Goal: Information Seeking & Learning: Learn about a topic

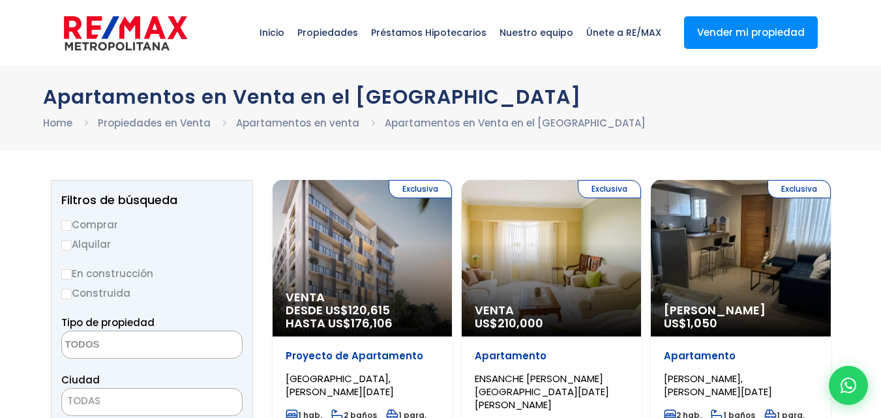
select select
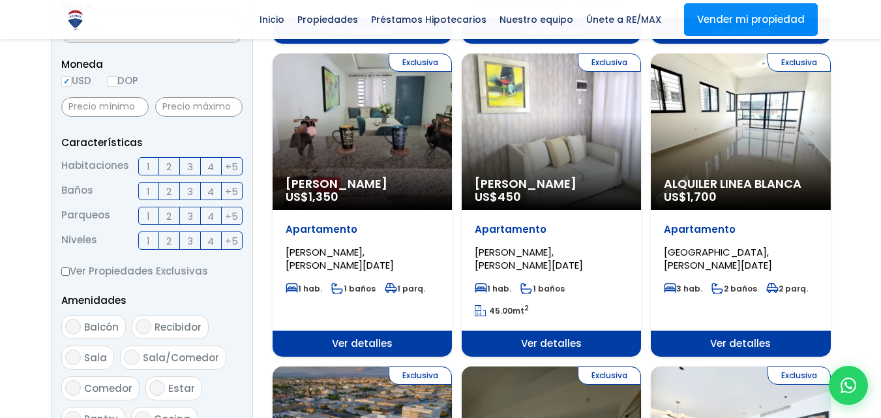
scroll to position [431, 0]
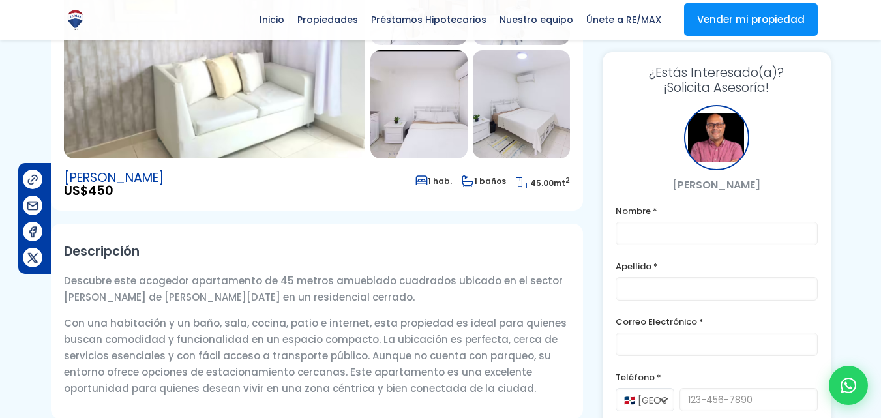
scroll to position [212, 0]
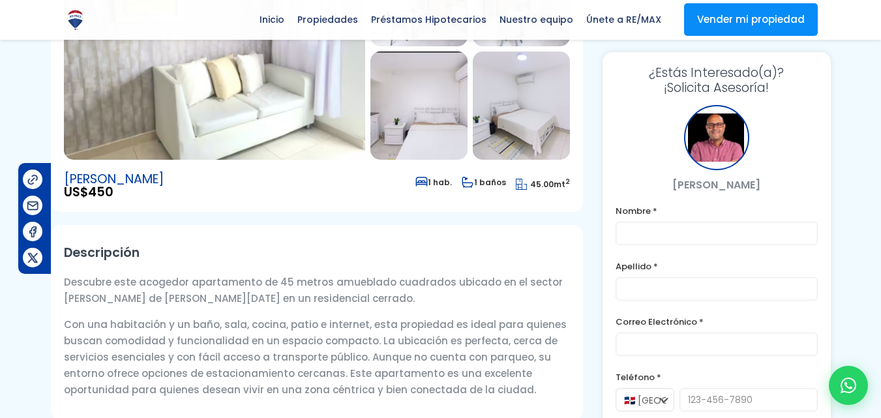
click at [224, 102] on img at bounding box center [214, 49] width 301 height 222
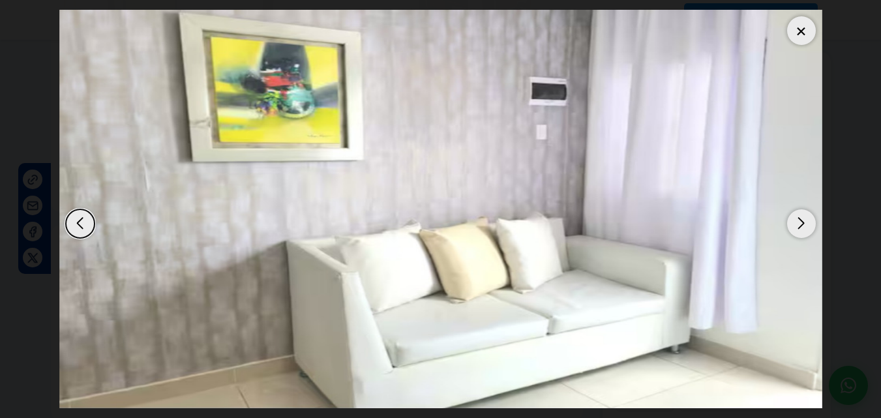
click at [805, 231] on div "Next slide" at bounding box center [801, 223] width 29 height 29
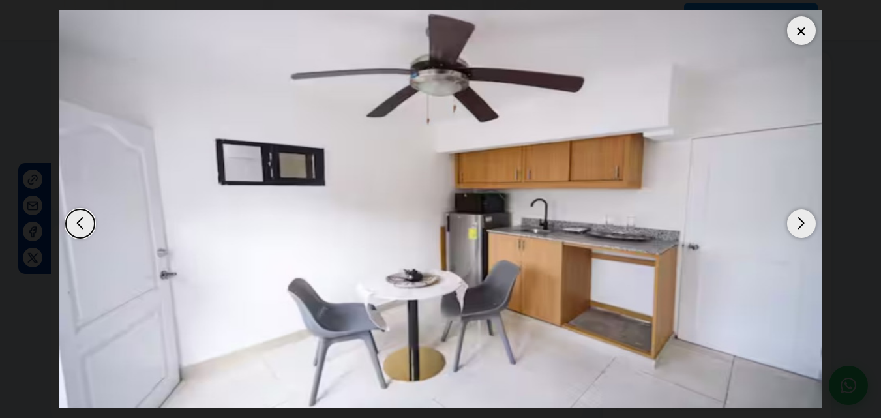
click at [805, 231] on div "Next slide" at bounding box center [801, 223] width 29 height 29
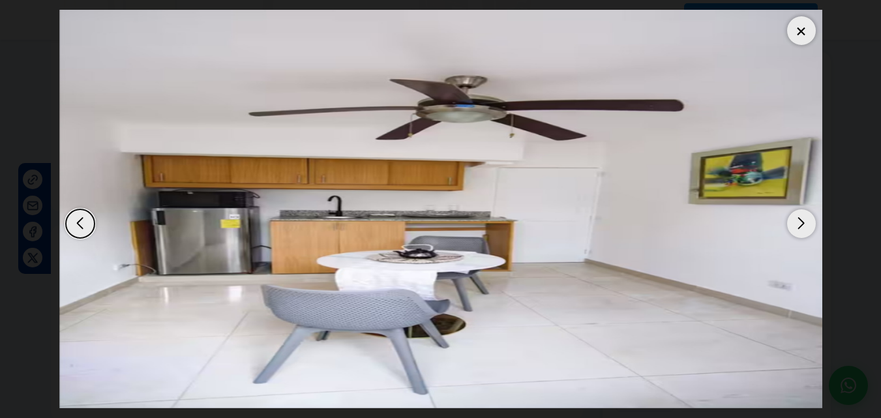
click at [805, 231] on div "Next slide" at bounding box center [801, 223] width 29 height 29
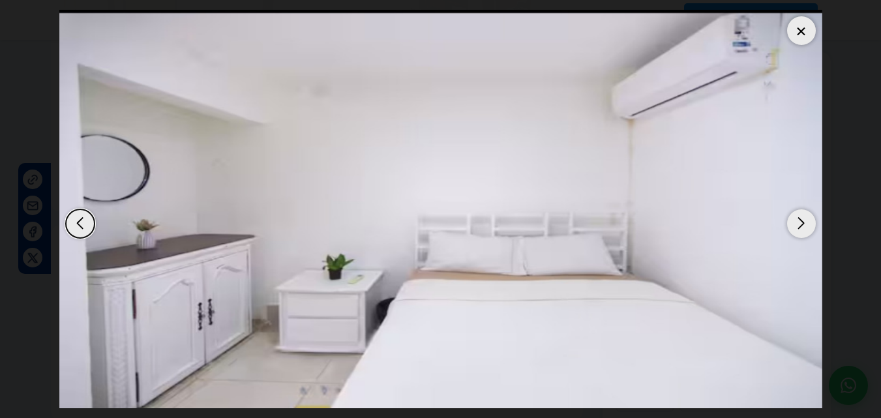
click at [805, 231] on div "Next slide" at bounding box center [801, 223] width 29 height 29
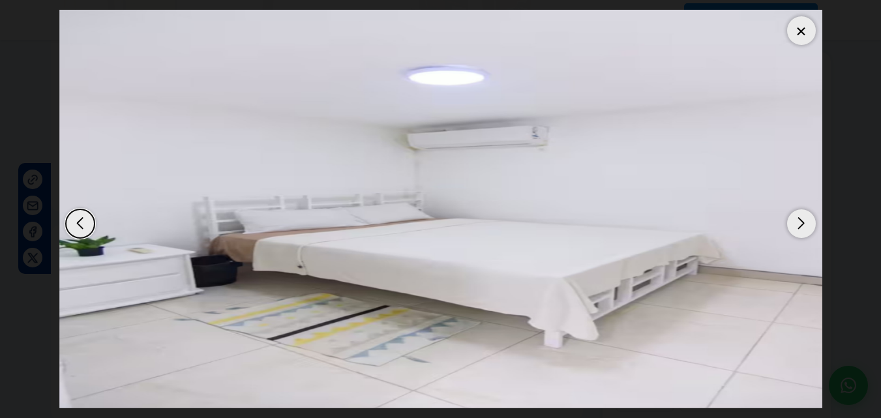
click at [808, 218] on div "Next slide" at bounding box center [801, 223] width 29 height 29
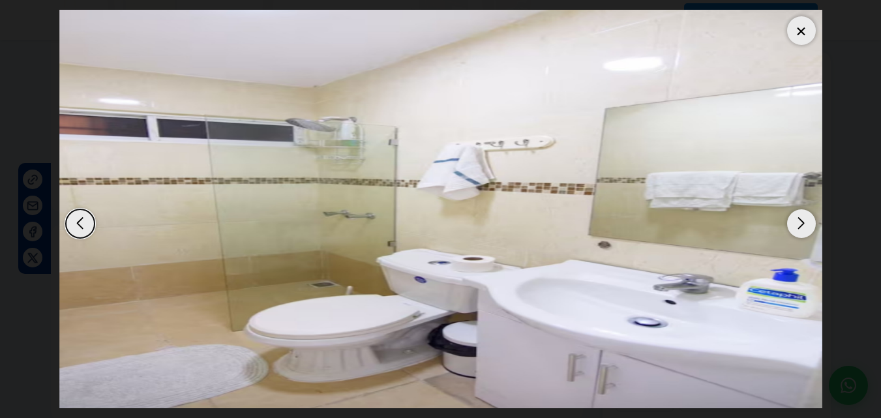
click at [799, 20] on div at bounding box center [801, 30] width 29 height 29
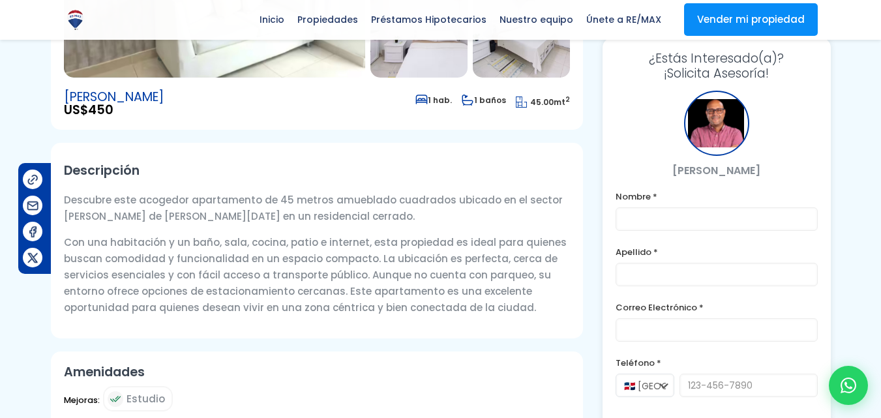
scroll to position [0, 0]
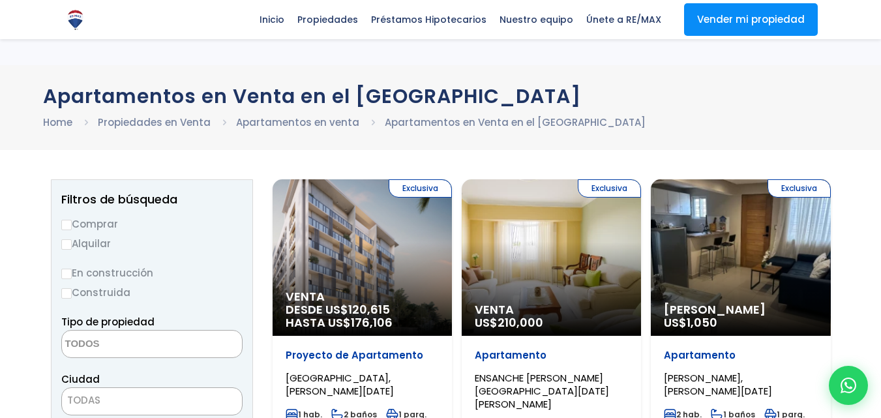
select select
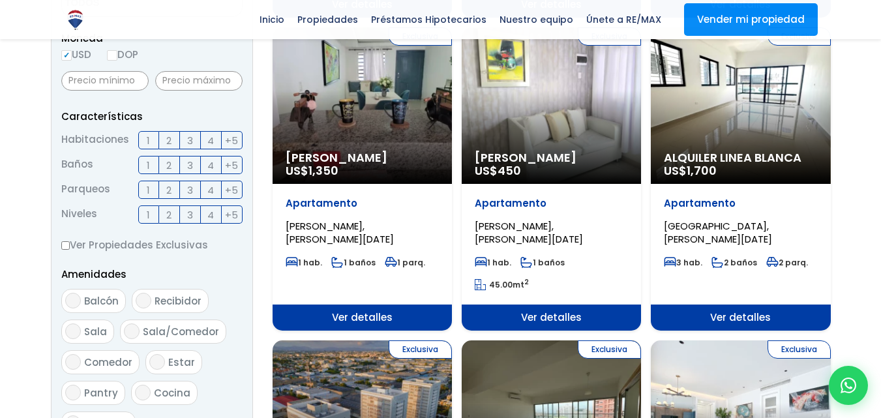
scroll to position [455, 0]
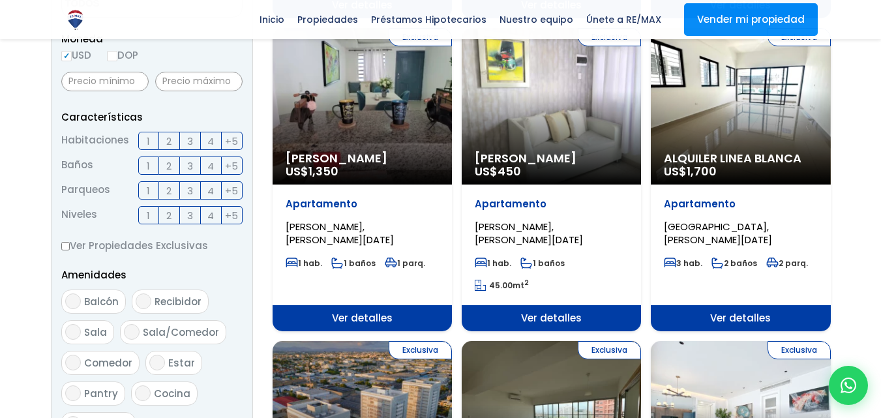
click at [150, 138] on label "1" at bounding box center [148, 141] width 21 height 18
click at [0, 0] on input "1" at bounding box center [0, 0] width 0 height 0
click at [145, 186] on label "1" at bounding box center [148, 190] width 21 height 18
click at [0, 0] on input "1" at bounding box center [0, 0] width 0 height 0
click at [112, 55] on input "DOP" at bounding box center [112, 56] width 10 height 10
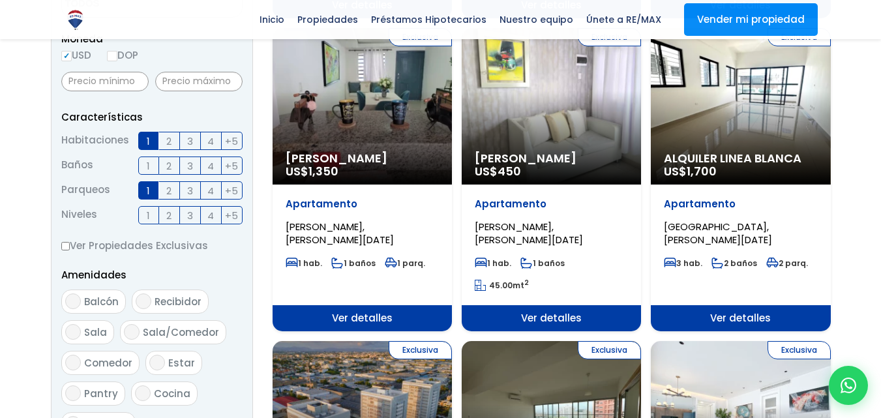
radio input "true"
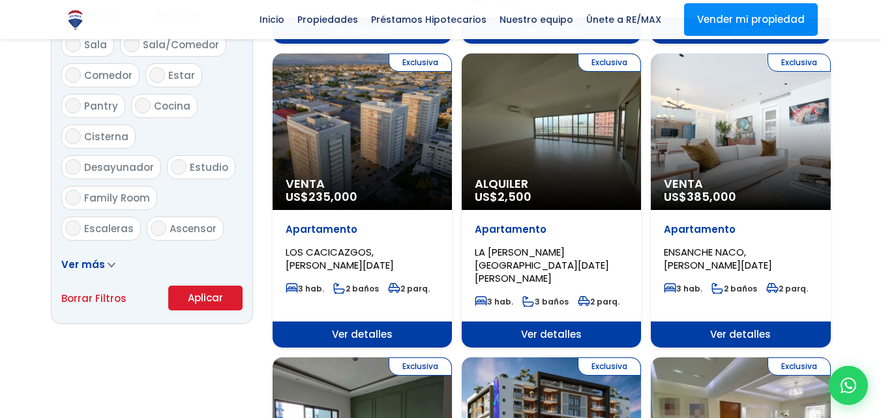
scroll to position [744, 0]
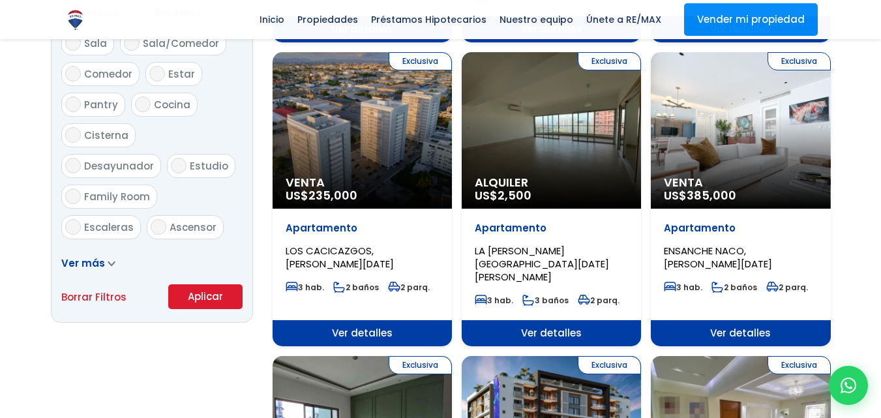
click at [197, 296] on button "Aplicar" at bounding box center [205, 296] width 74 height 25
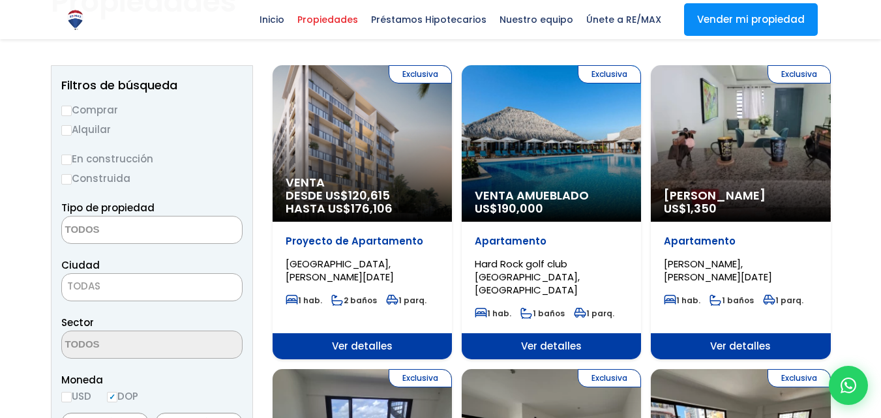
scroll to position [116, 0]
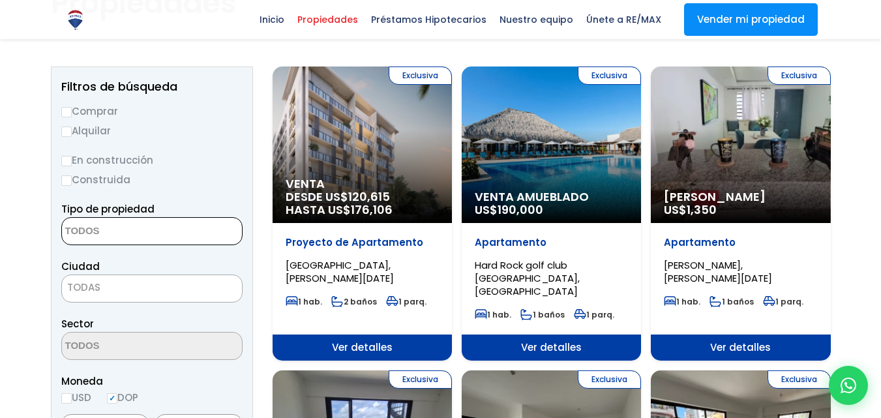
click at [119, 239] on textarea "Search" at bounding box center [125, 232] width 126 height 28
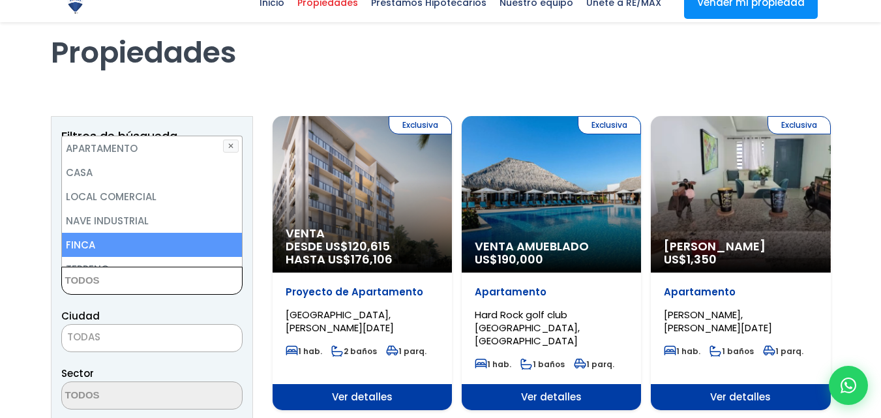
scroll to position [68, 0]
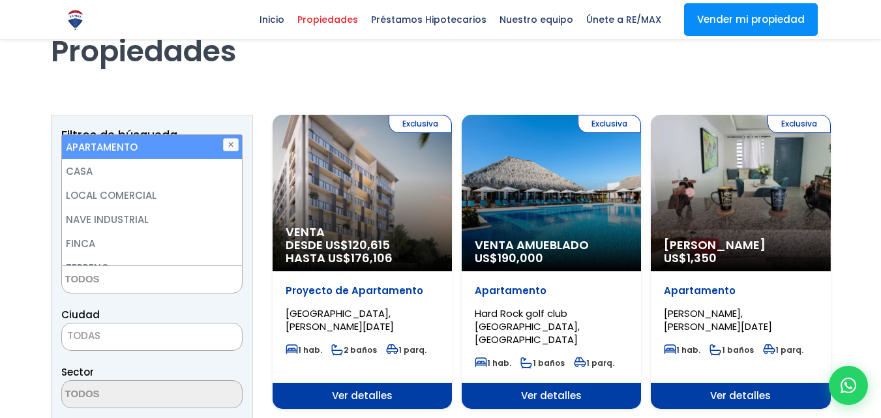
click at [150, 155] on li "APARTAMENTO" at bounding box center [152, 147] width 180 height 24
select select "apartment"
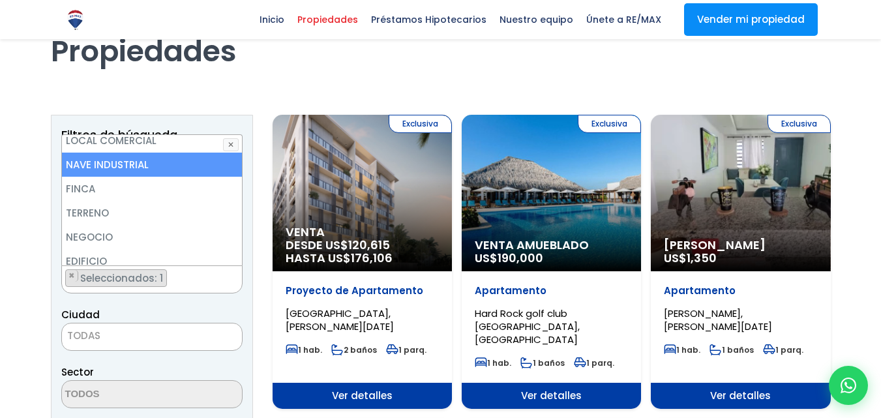
scroll to position [0, 0]
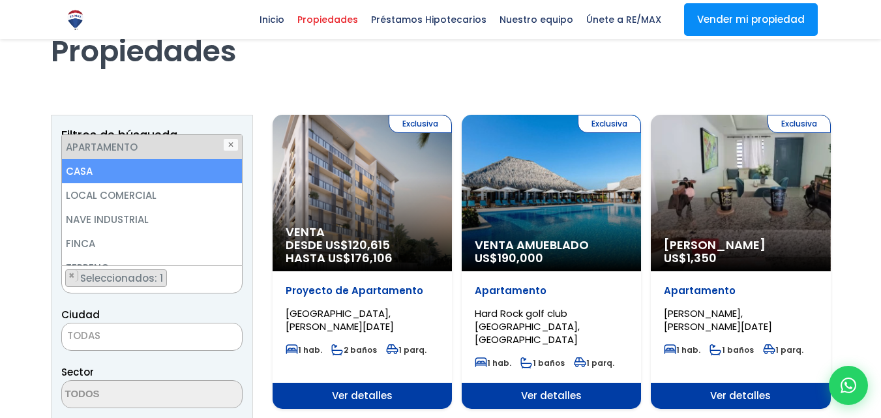
click at [131, 176] on li "CASA" at bounding box center [152, 171] width 180 height 24
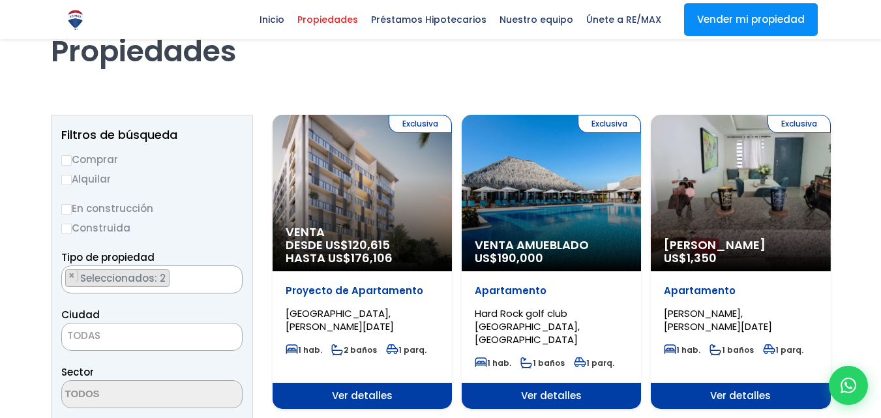
click at [105, 341] on span "TODAS" at bounding box center [152, 336] width 180 height 18
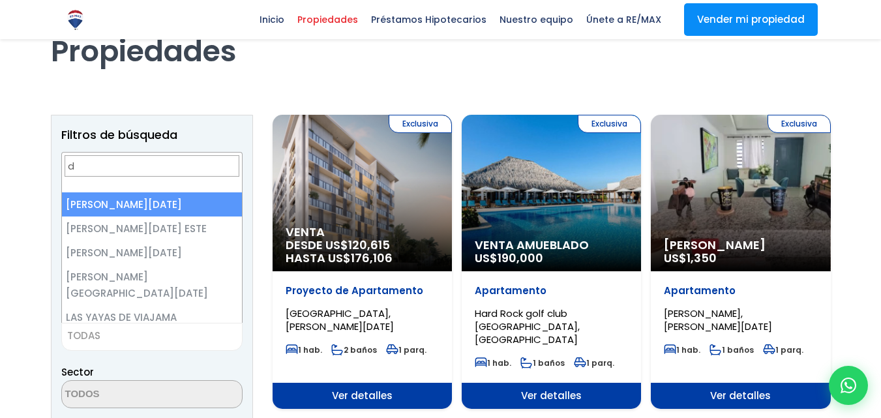
type input "d"
select select "1"
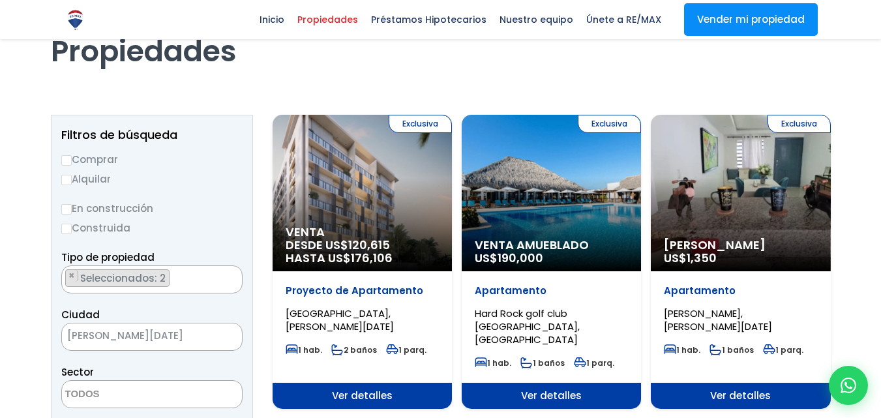
click at [66, 181] on input "Alquilar" at bounding box center [66, 180] width 10 height 10
radio input "true"
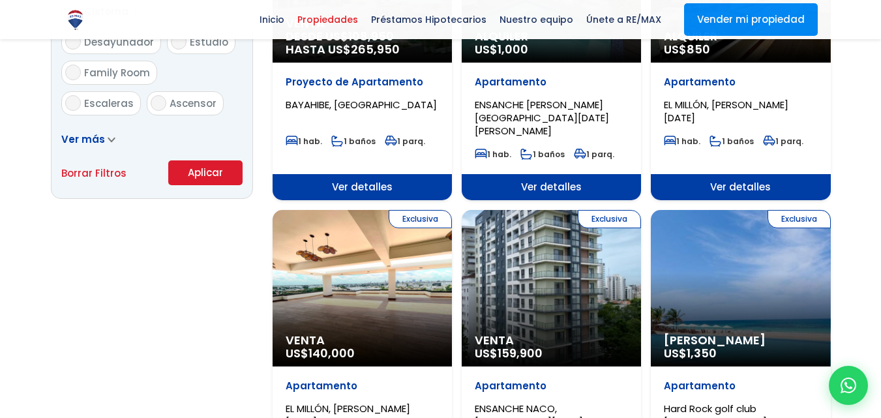
scroll to position [884, 0]
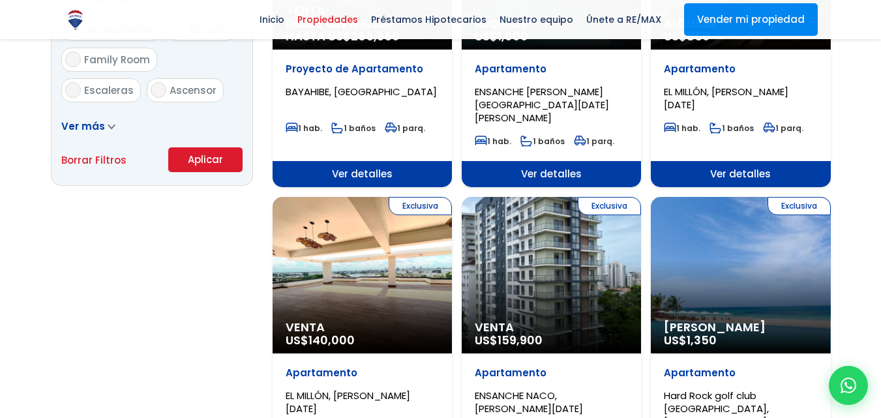
click at [209, 168] on button "Aplicar" at bounding box center [205, 159] width 74 height 25
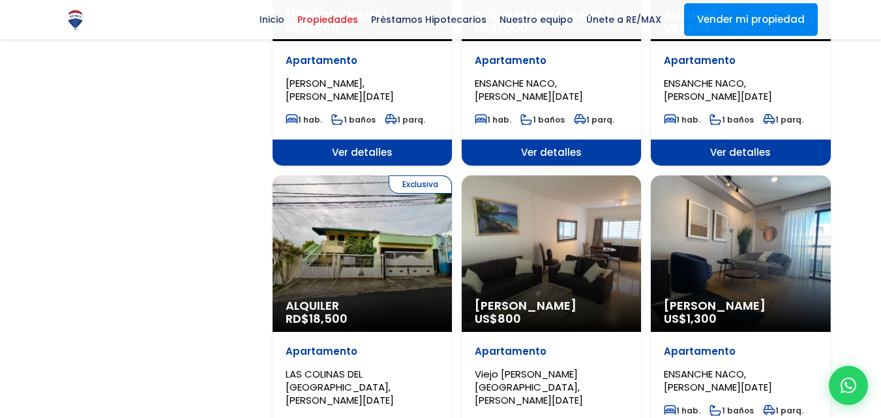
scroll to position [1211, 0]
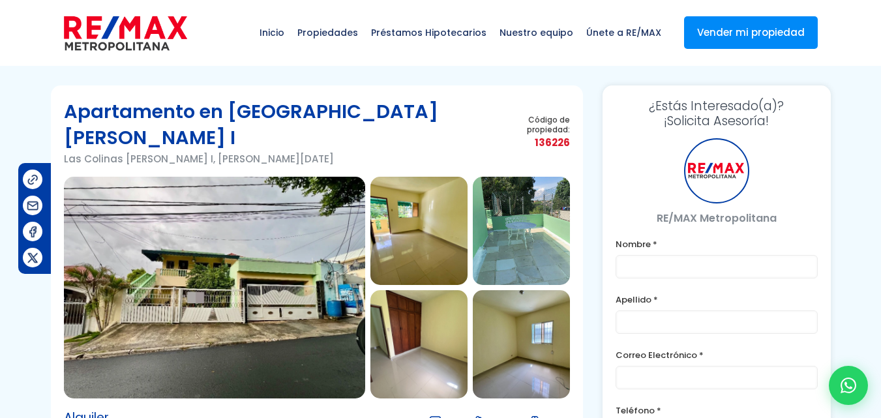
click at [291, 242] on img at bounding box center [214, 288] width 301 height 222
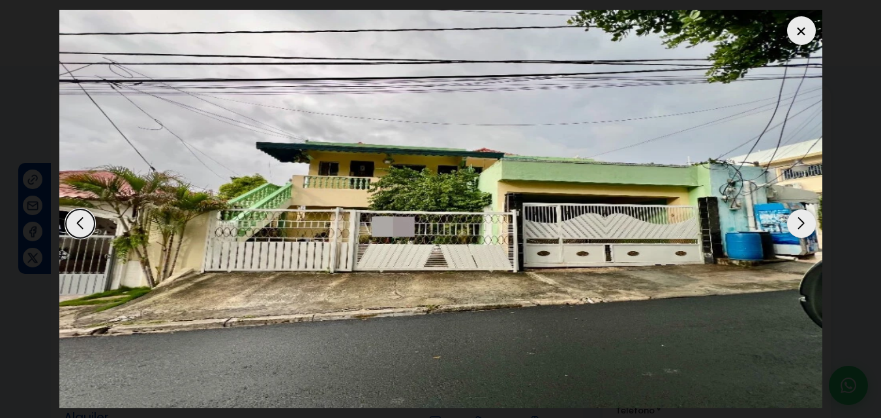
click at [794, 224] on div "Next slide" at bounding box center [801, 223] width 29 height 29
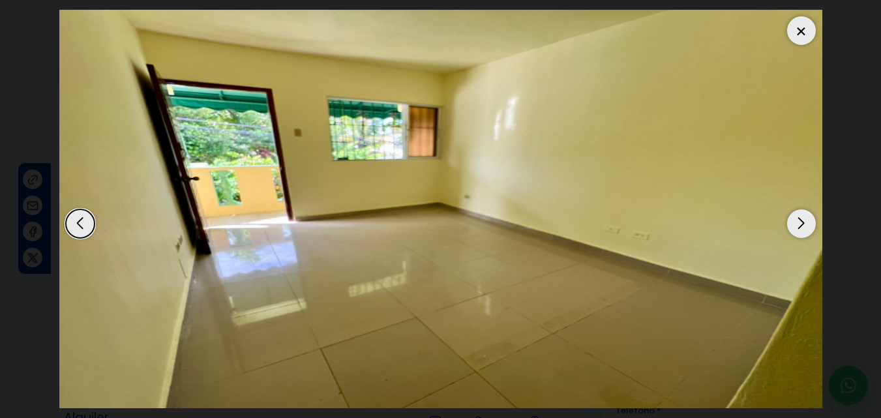
click at [794, 224] on div "Next slide" at bounding box center [801, 223] width 29 height 29
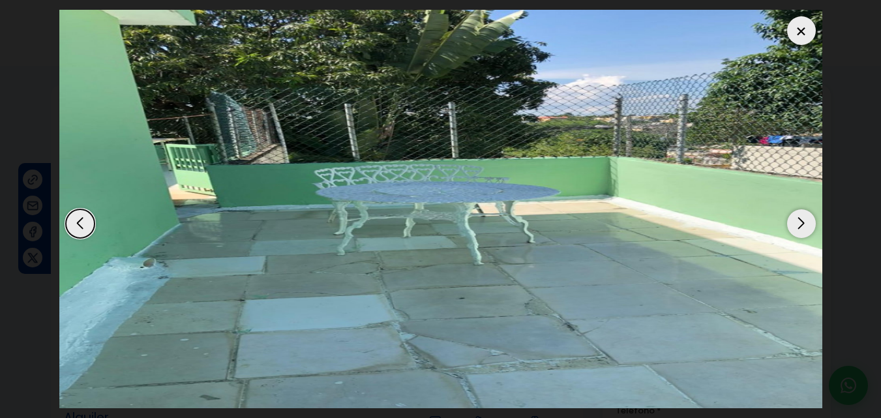
click at [794, 224] on div "Next slide" at bounding box center [801, 223] width 29 height 29
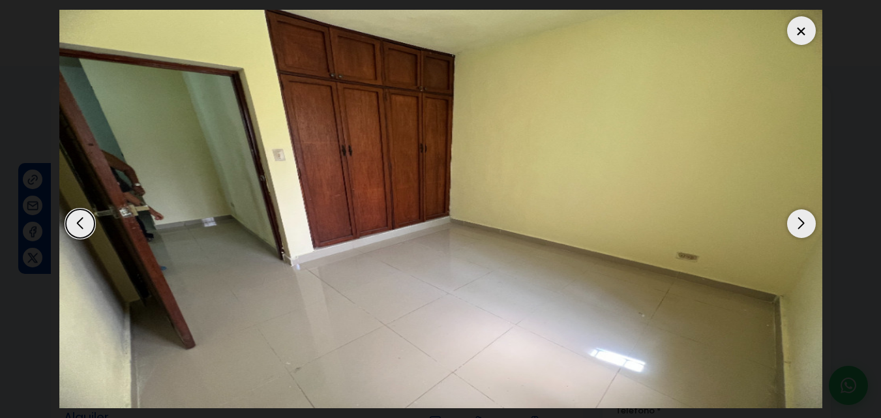
click at [794, 224] on div "Next slide" at bounding box center [801, 223] width 29 height 29
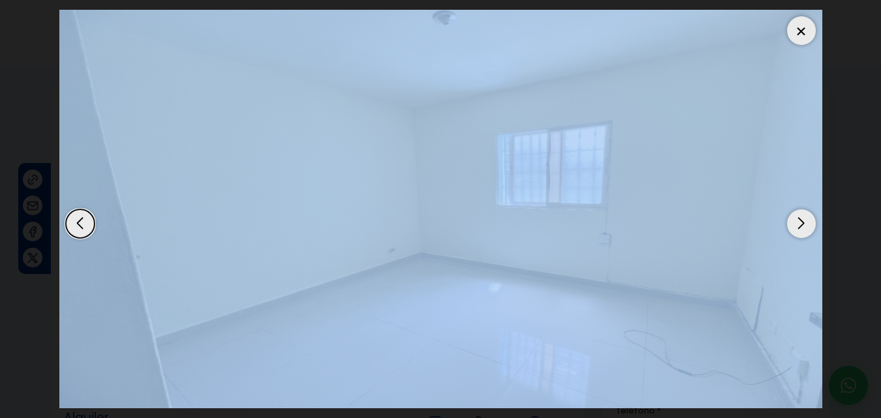
click at [794, 224] on div "Next slide" at bounding box center [801, 223] width 29 height 29
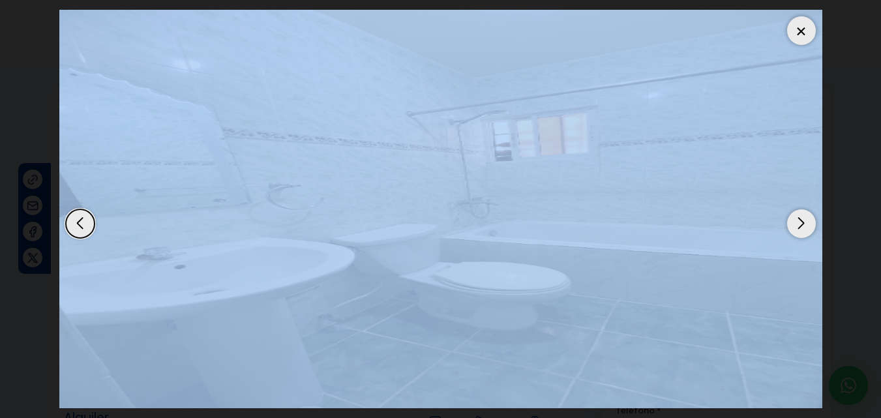
click at [794, 224] on div "Next slide" at bounding box center [801, 223] width 29 height 29
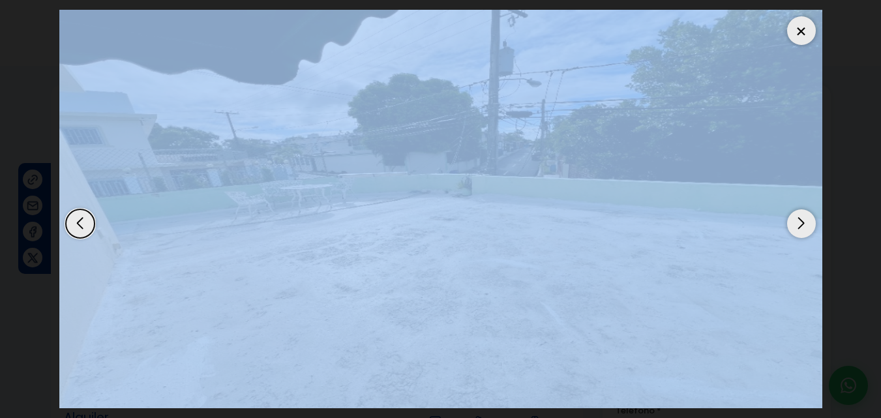
click at [794, 224] on div "Next slide" at bounding box center [801, 223] width 29 height 29
click at [791, 31] on div at bounding box center [801, 30] width 29 height 29
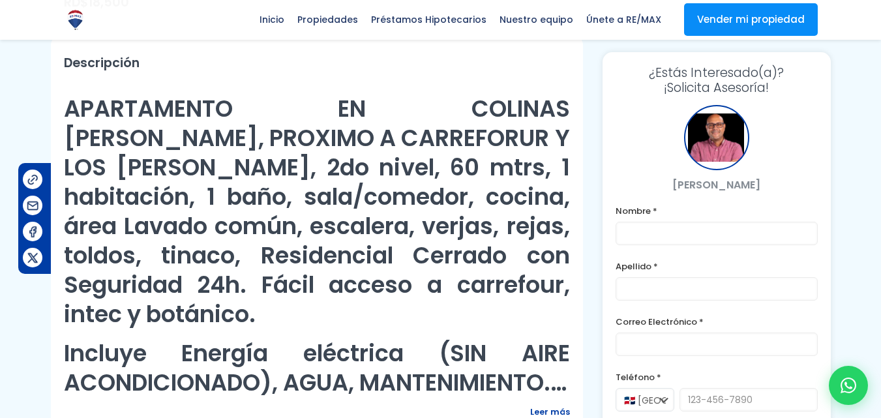
scroll to position [429, 0]
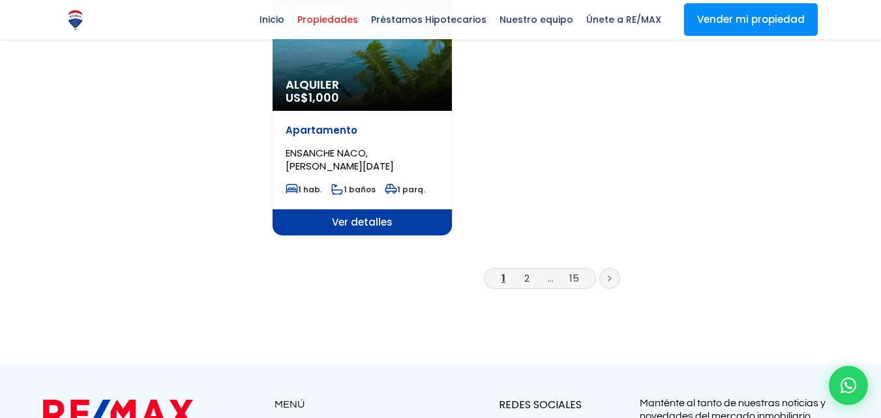
scroll to position [1735, 0]
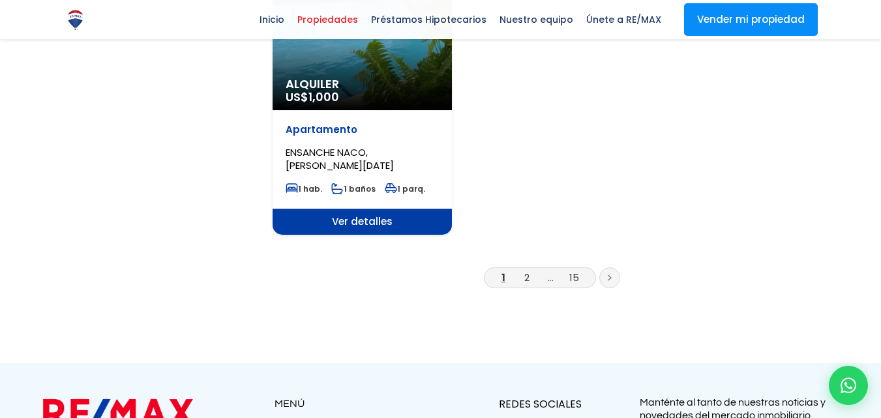
click at [522, 269] on li "2" at bounding box center [526, 277] width 21 height 16
click at [526, 271] on link "2" at bounding box center [526, 278] width 5 height 14
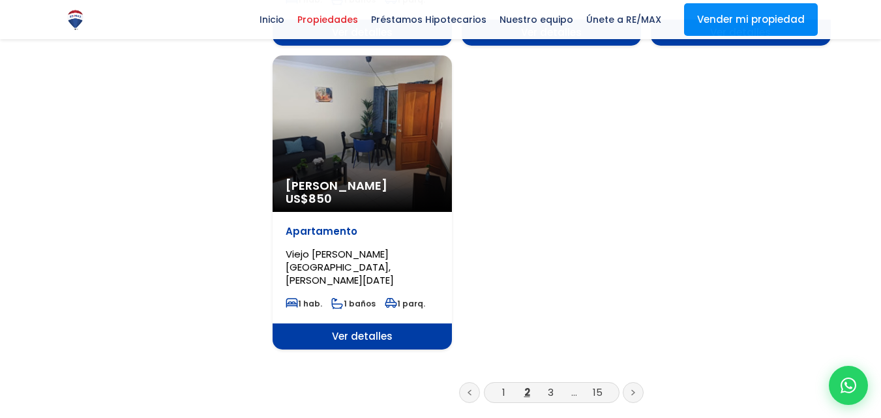
scroll to position [1634, 0]
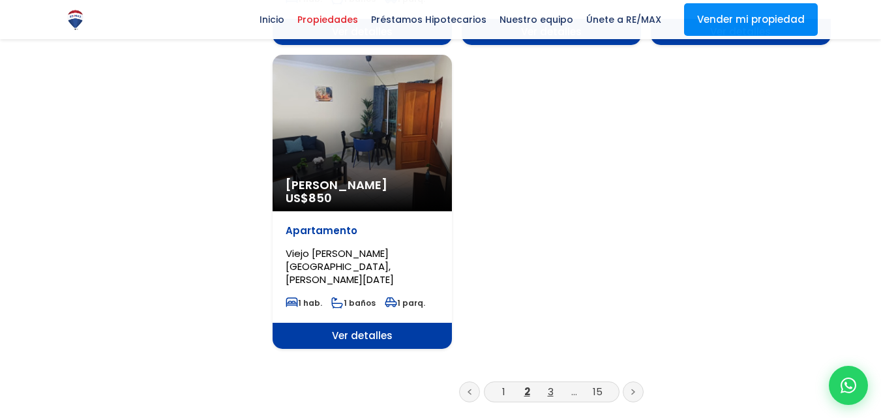
click at [548, 385] on link "3" at bounding box center [551, 392] width 6 height 14
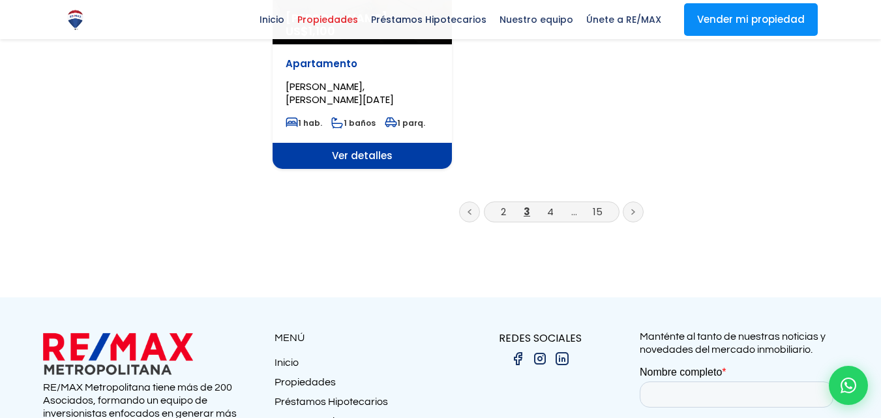
scroll to position [1801, 0]
click at [552, 204] on link "4" at bounding box center [550, 211] width 7 height 14
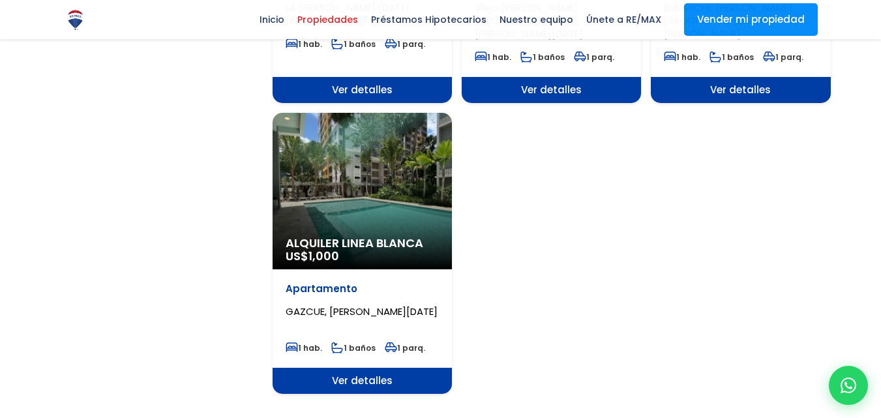
scroll to position [1576, 0]
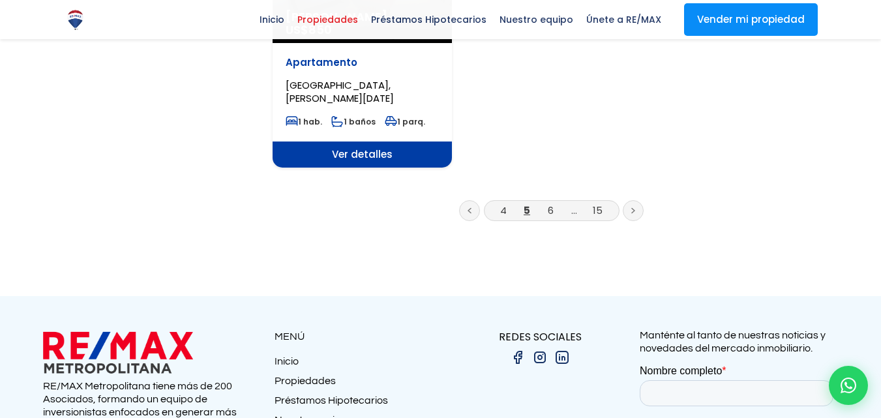
scroll to position [1803, 0]
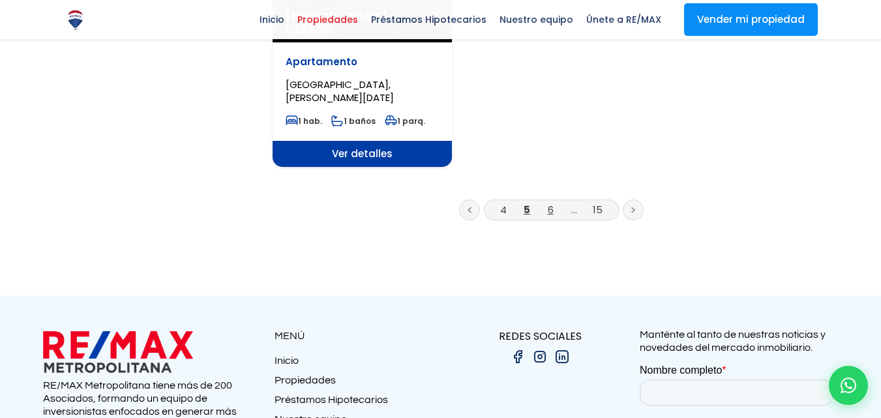
click at [550, 203] on link "6" at bounding box center [551, 210] width 6 height 14
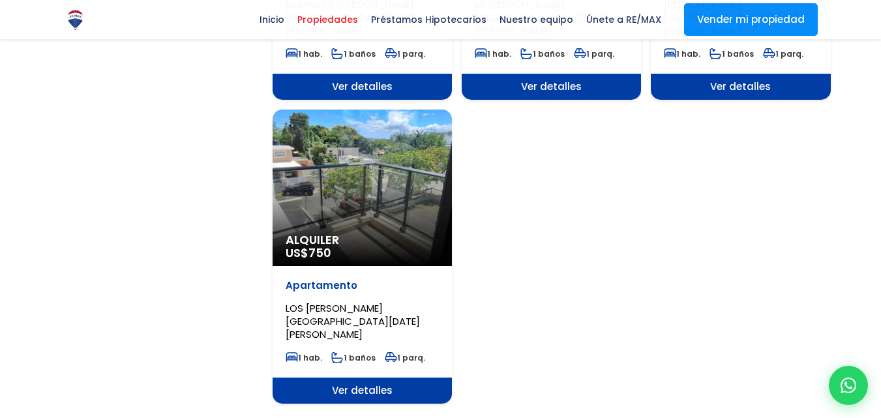
scroll to position [1583, 0]
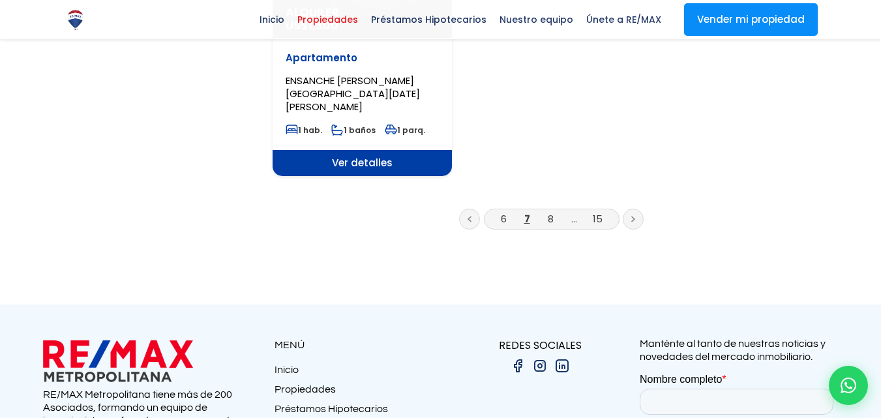
scroll to position [1768, 0]
click at [548, 211] on link "8" at bounding box center [551, 218] width 6 height 14
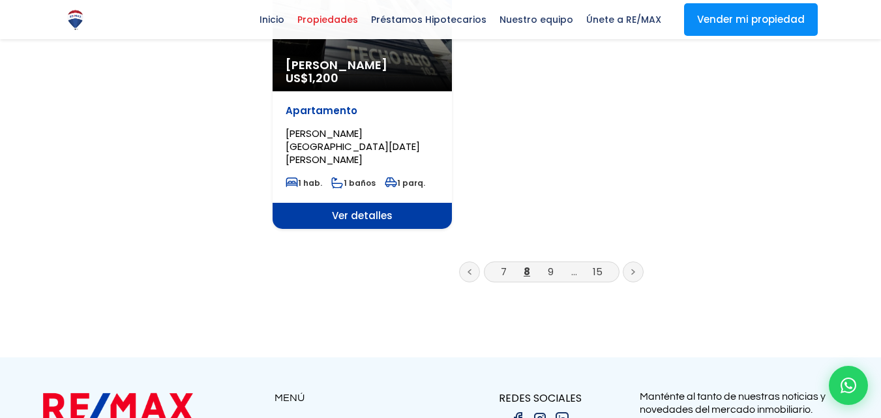
scroll to position [1720, 0]
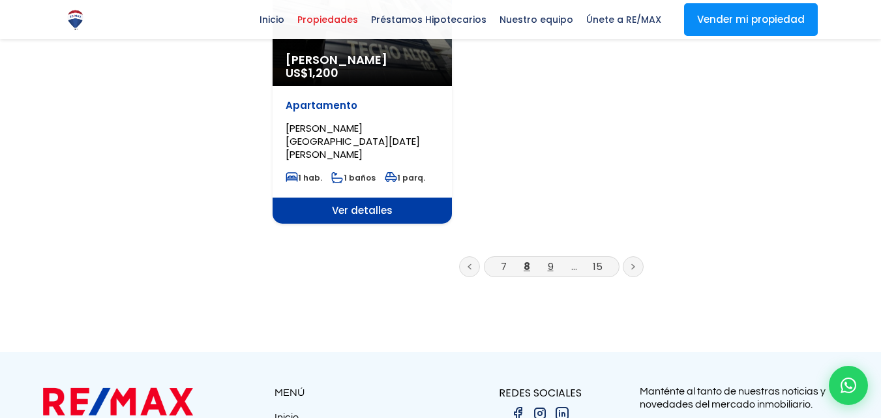
click at [549, 259] on link "9" at bounding box center [551, 266] width 6 height 14
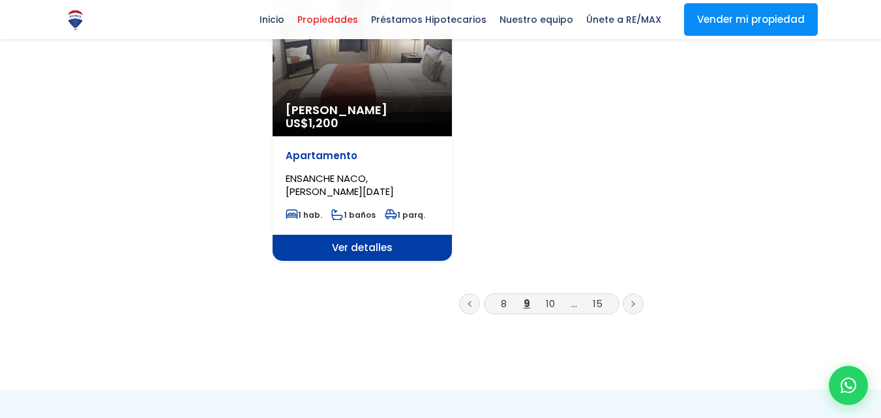
scroll to position [1696, 0]
click at [551, 296] on link "10" at bounding box center [550, 303] width 9 height 14
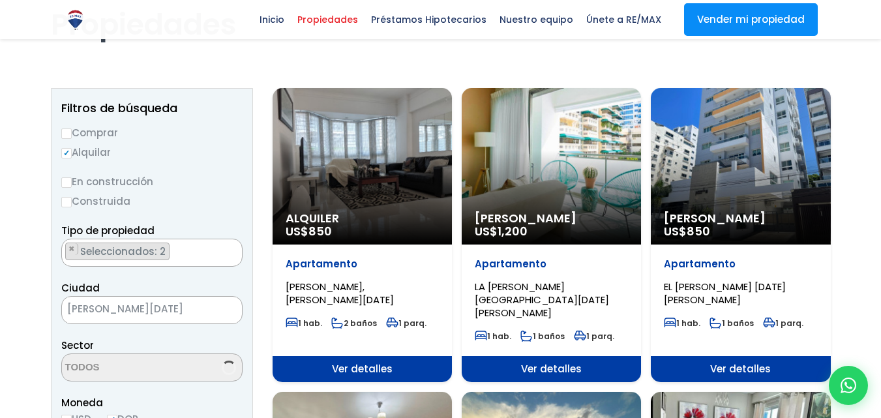
scroll to position [95, 0]
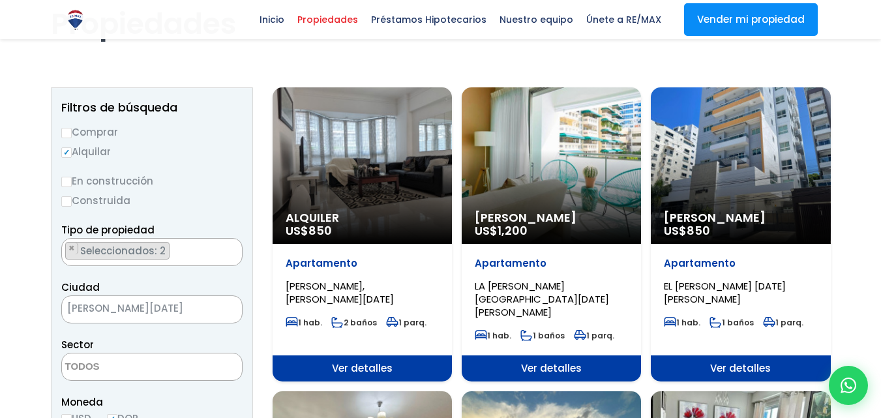
click at [402, 173] on div "Alquiler US$ 850" at bounding box center [362, 165] width 179 height 156
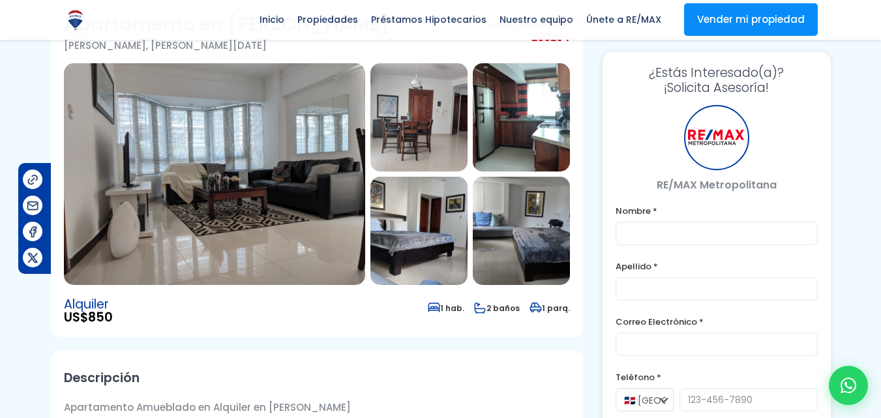
scroll to position [27, 0]
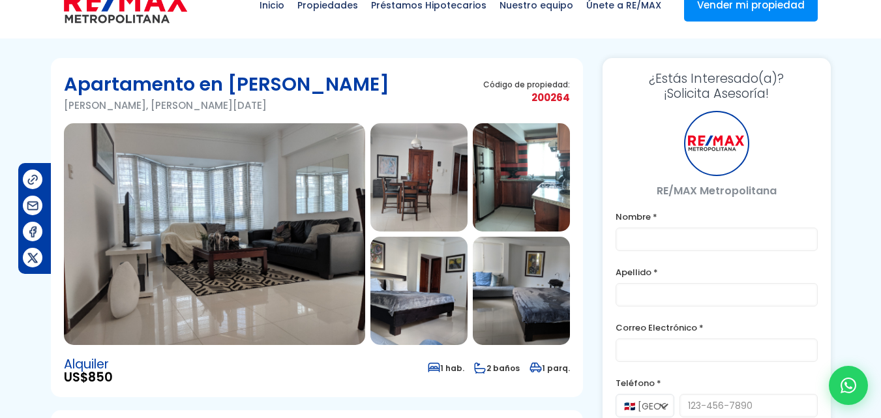
click at [325, 197] on img at bounding box center [214, 234] width 301 height 222
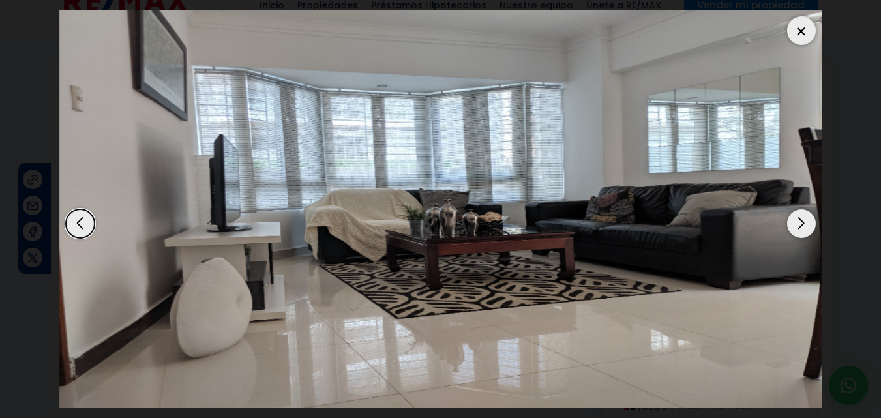
click at [800, 216] on div "Next slide" at bounding box center [801, 223] width 29 height 29
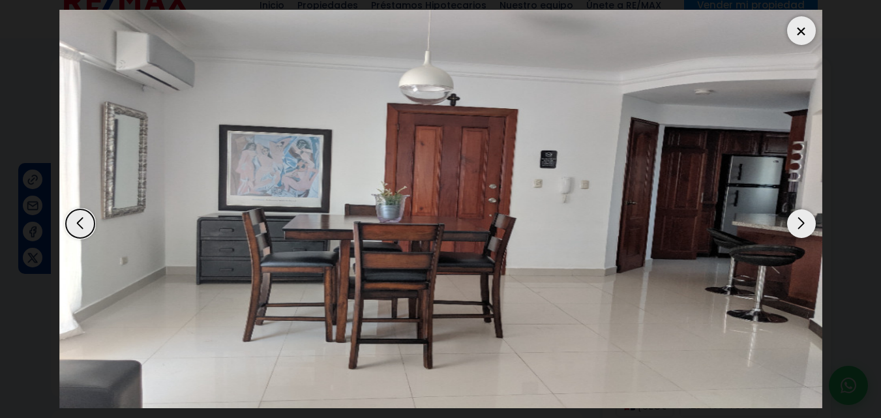
click at [800, 216] on div "Next slide" at bounding box center [801, 223] width 29 height 29
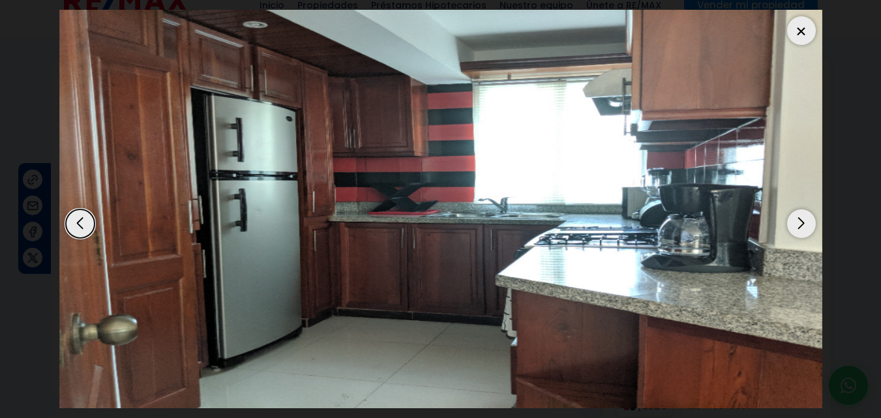
click at [800, 216] on div "Next slide" at bounding box center [801, 223] width 29 height 29
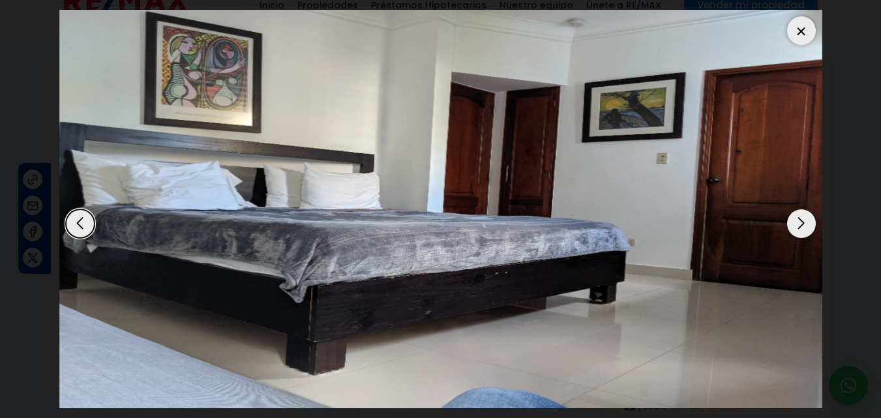
click at [800, 216] on div "Next slide" at bounding box center [801, 223] width 29 height 29
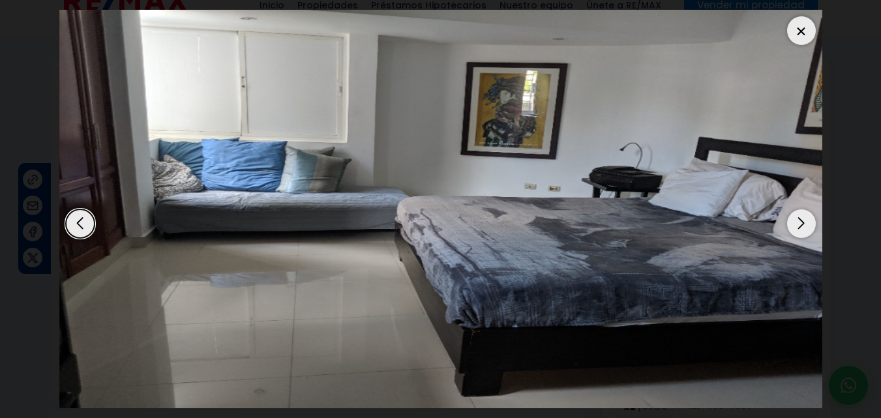
click at [800, 216] on div "Next slide" at bounding box center [801, 223] width 29 height 29
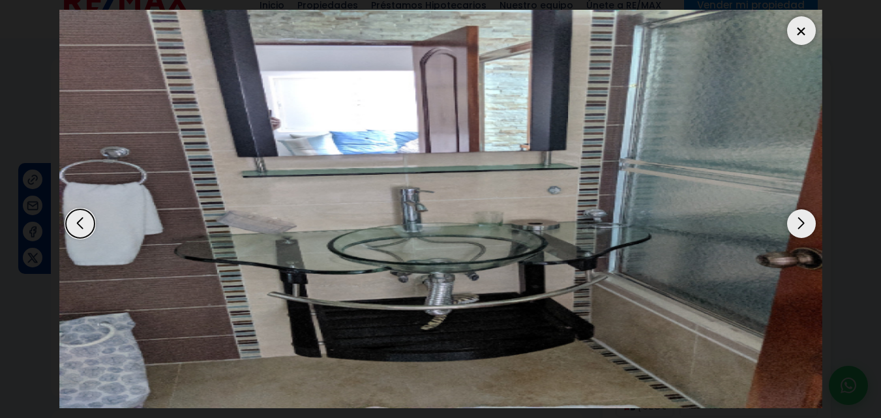
click at [800, 216] on div "Next slide" at bounding box center [801, 223] width 29 height 29
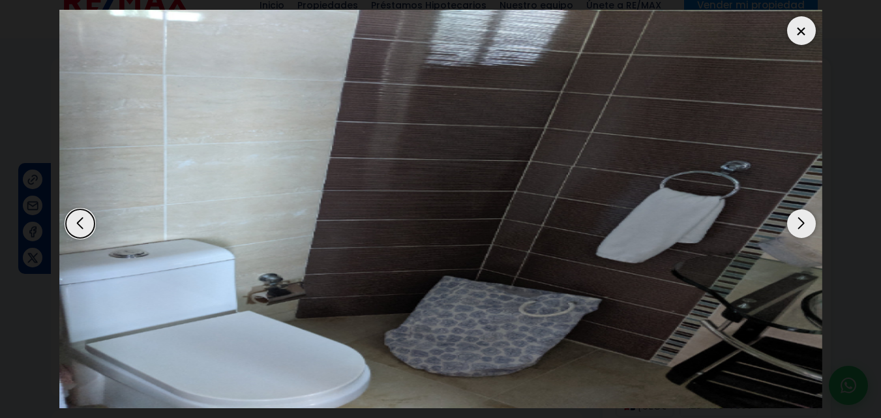
click at [800, 216] on div "Next slide" at bounding box center [801, 223] width 29 height 29
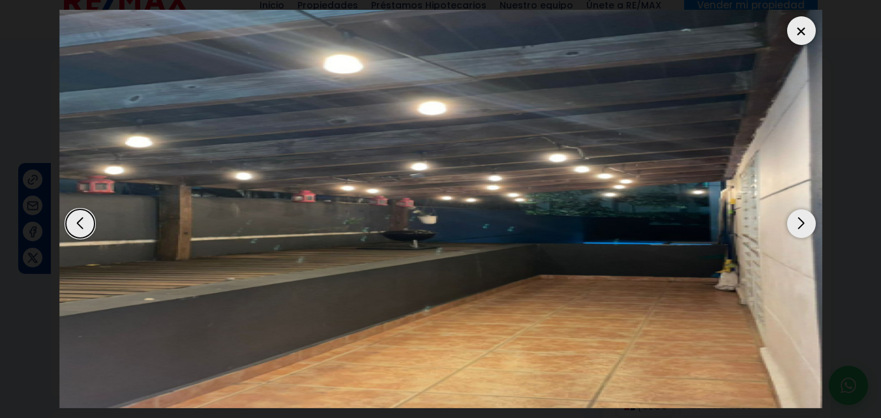
click at [800, 216] on div "Next slide" at bounding box center [801, 223] width 29 height 29
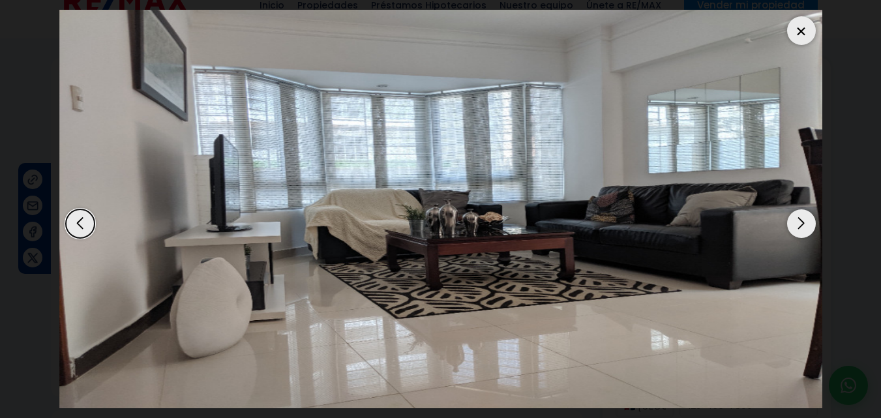
click at [800, 216] on div "Next slide" at bounding box center [801, 223] width 29 height 29
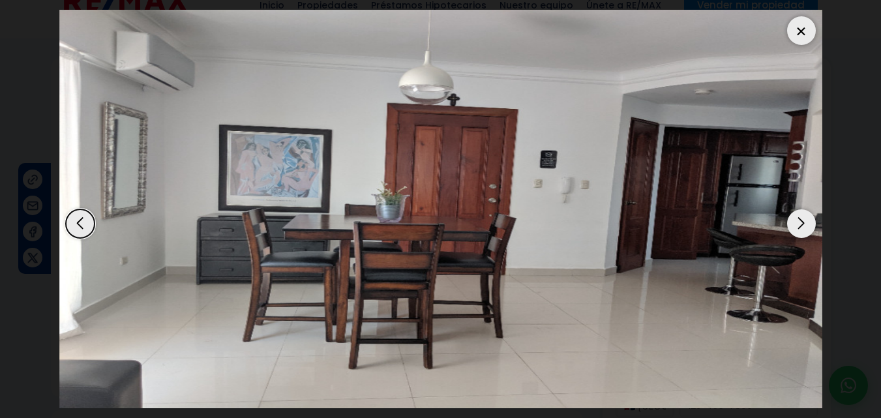
click at [800, 216] on div "Next slide" at bounding box center [801, 223] width 29 height 29
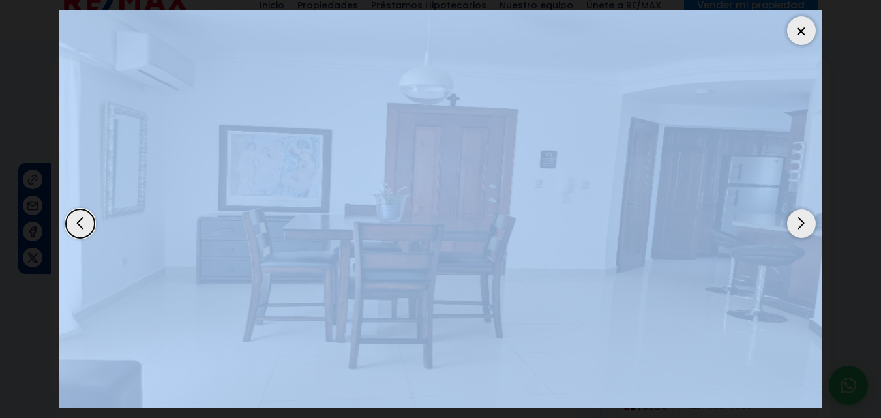
click at [786, 27] on img "2 / 8" at bounding box center [440, 209] width 763 height 398
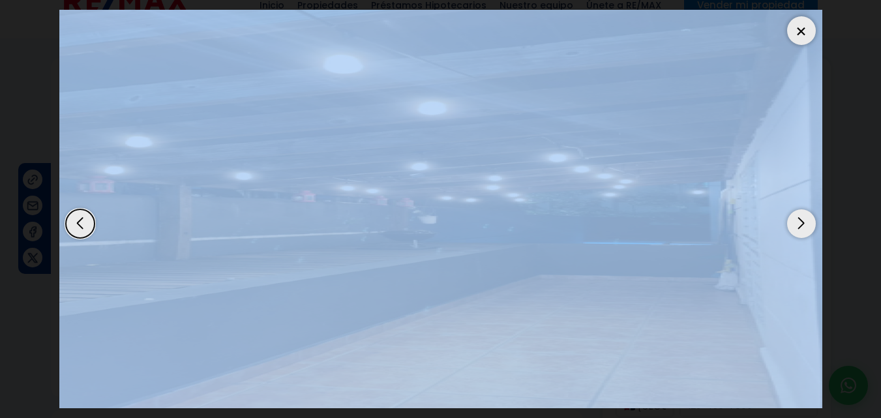
click at [793, 27] on div at bounding box center [801, 30] width 29 height 29
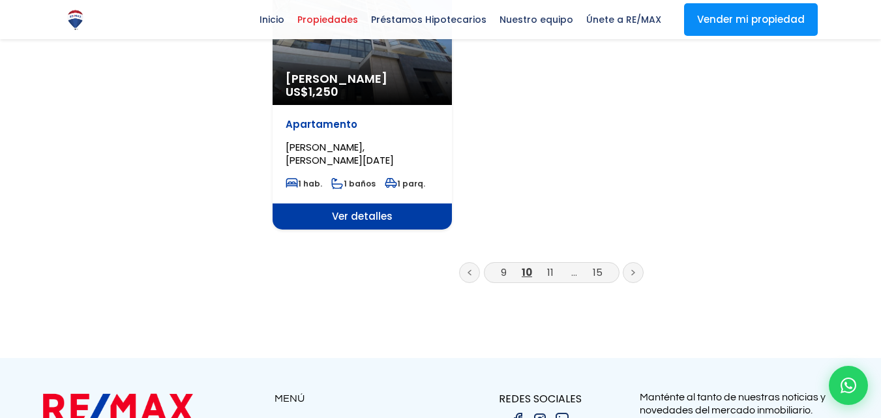
scroll to position [1756, 0]
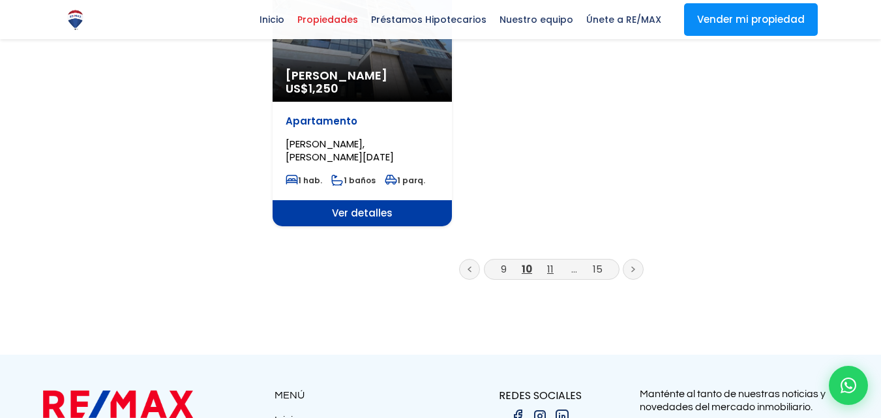
click at [551, 262] on link "11" at bounding box center [550, 269] width 7 height 14
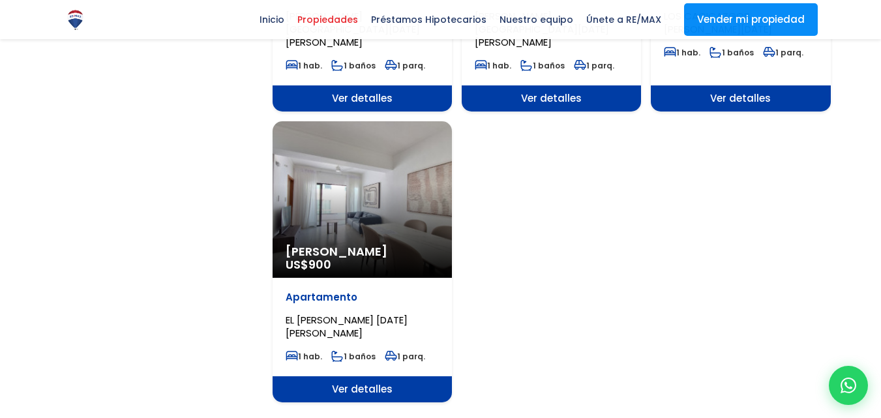
scroll to position [1573, 0]
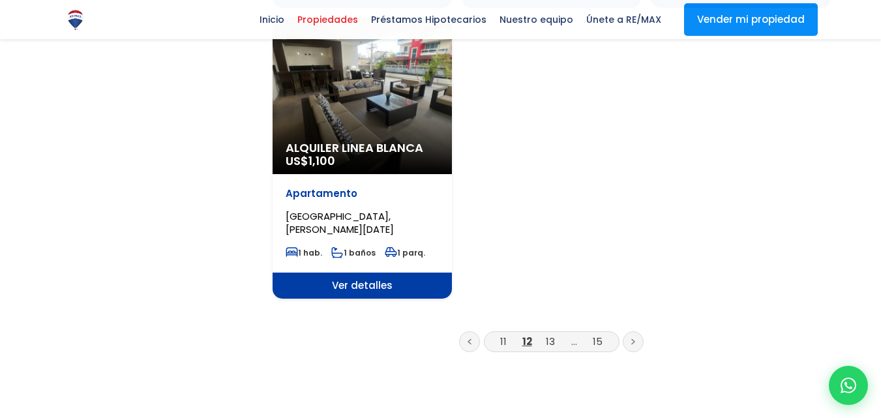
scroll to position [1660, 0]
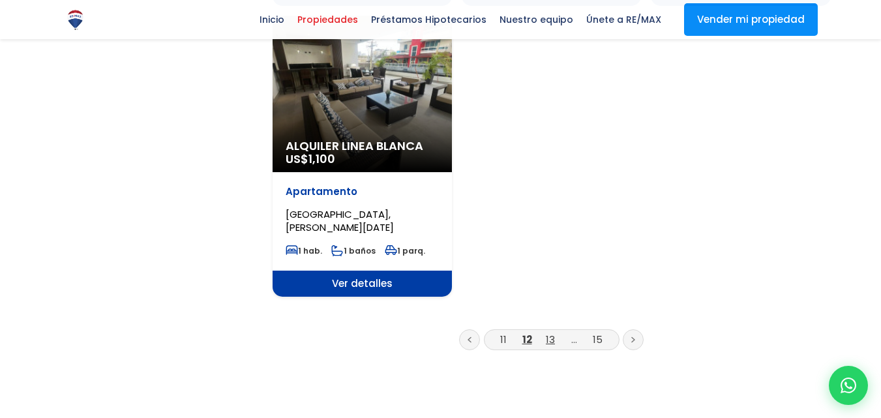
click at [550, 332] on link "13" at bounding box center [550, 339] width 9 height 14
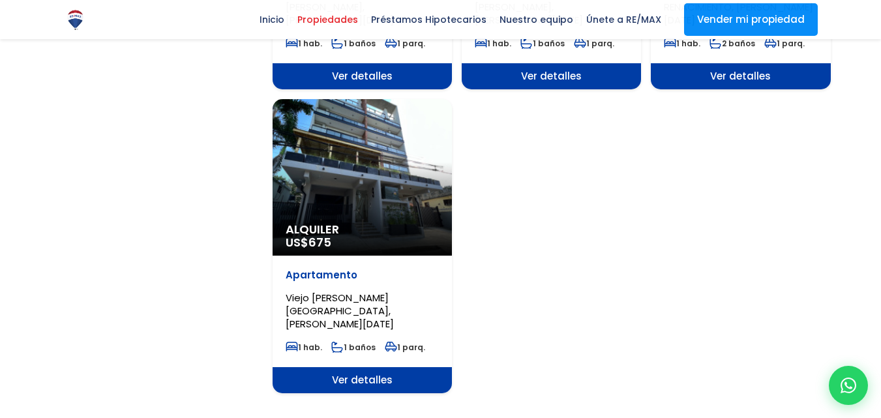
scroll to position [1589, 0]
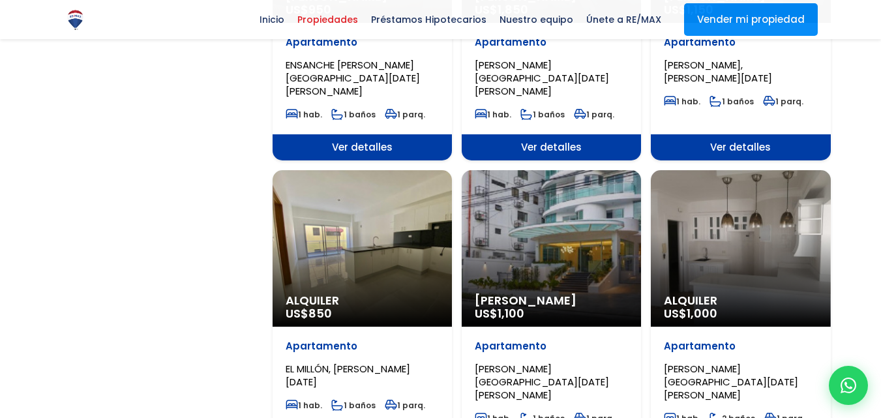
scroll to position [1230, 0]
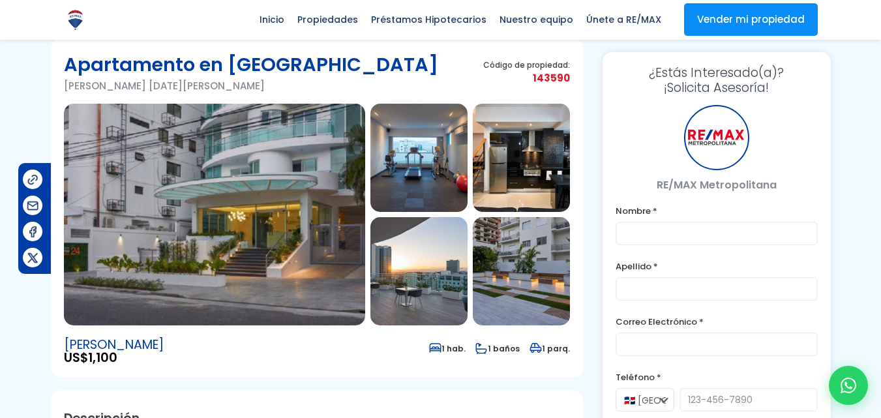
click at [329, 172] on img at bounding box center [214, 215] width 301 height 222
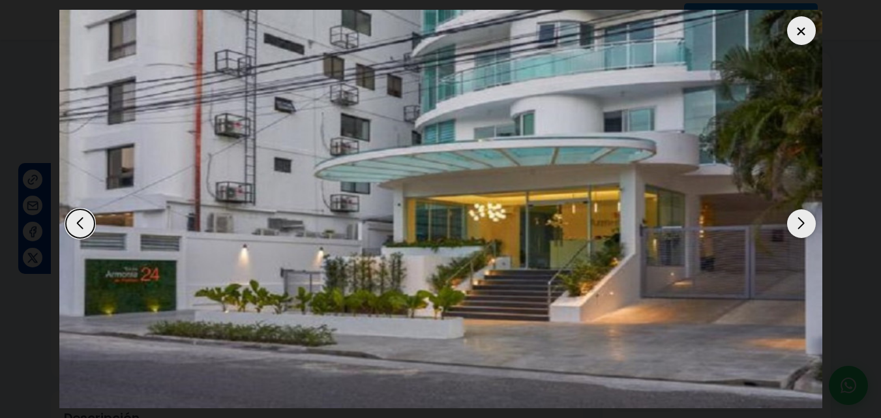
click at [795, 225] on div "Next slide" at bounding box center [801, 223] width 29 height 29
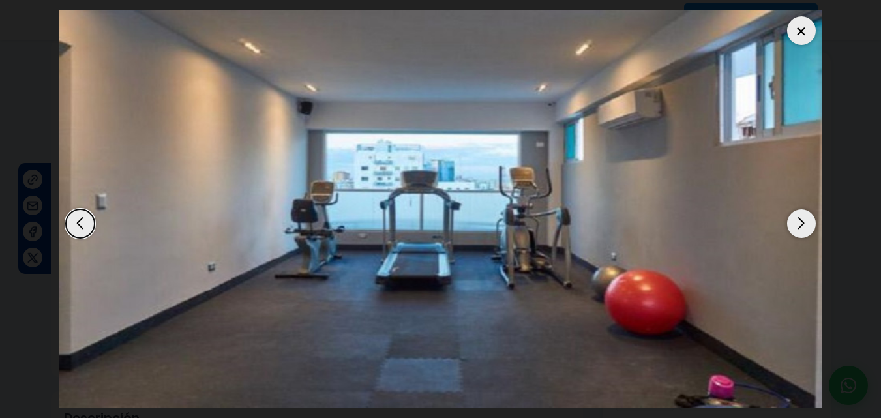
drag, startPoint x: 795, startPoint y: 225, endPoint x: 803, endPoint y: 224, distance: 7.9
click at [803, 224] on div "Next slide" at bounding box center [801, 223] width 29 height 29
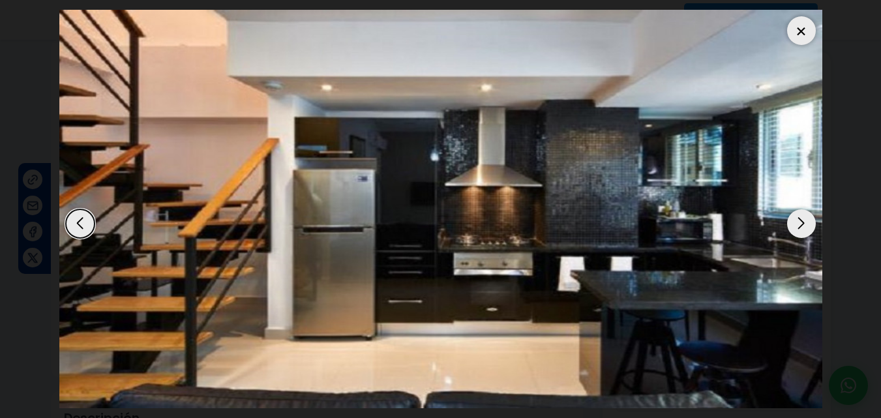
click at [803, 224] on div "Next slide" at bounding box center [801, 223] width 29 height 29
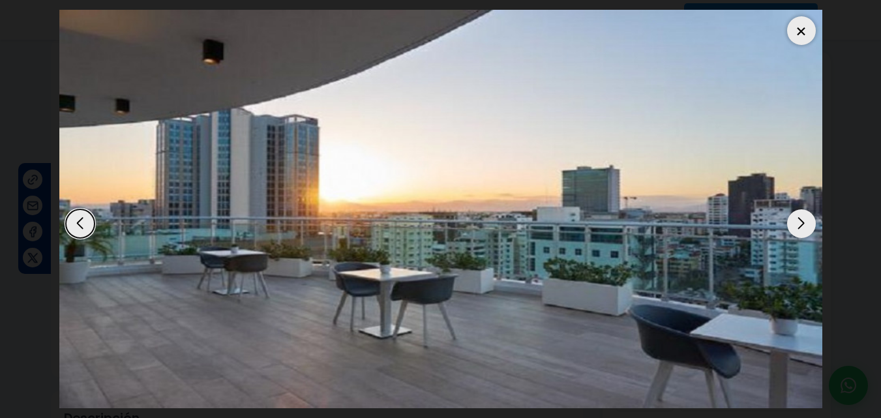
click at [803, 224] on div "Next slide" at bounding box center [801, 223] width 29 height 29
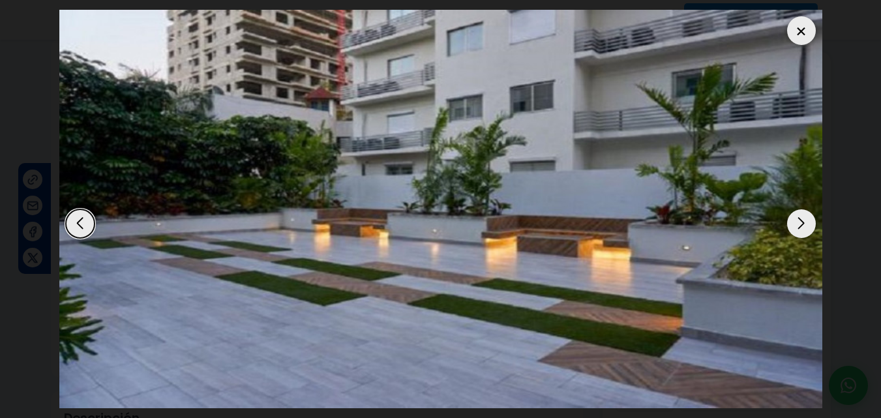
click at [803, 224] on div "Next slide" at bounding box center [801, 223] width 29 height 29
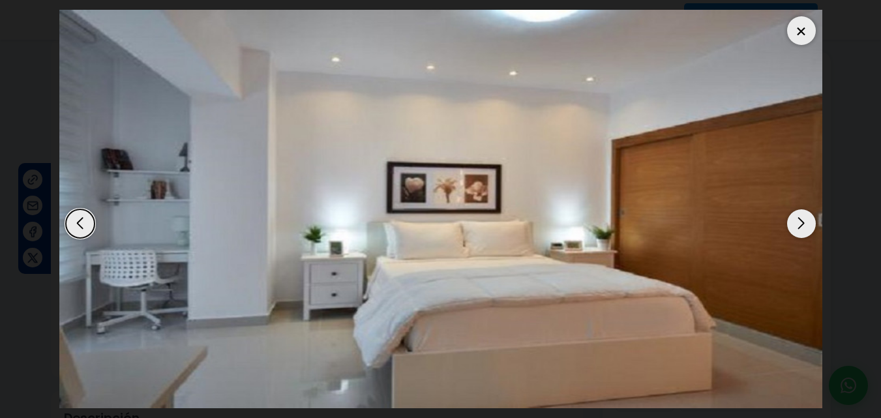
click at [803, 224] on div "Next slide" at bounding box center [801, 223] width 29 height 29
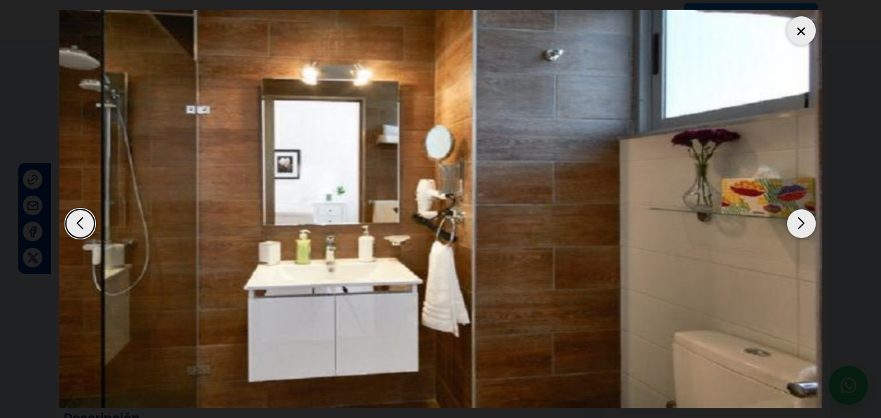
click at [74, 222] on div "Previous slide" at bounding box center [80, 223] width 29 height 29
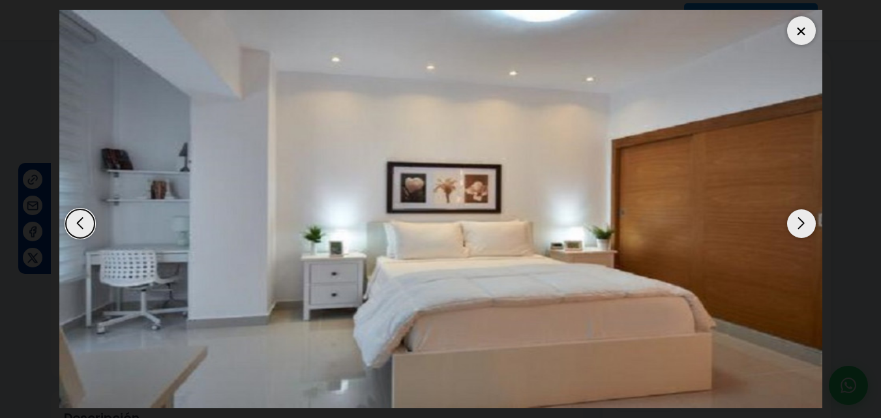
click at [809, 223] on div "Next slide" at bounding box center [801, 223] width 29 height 29
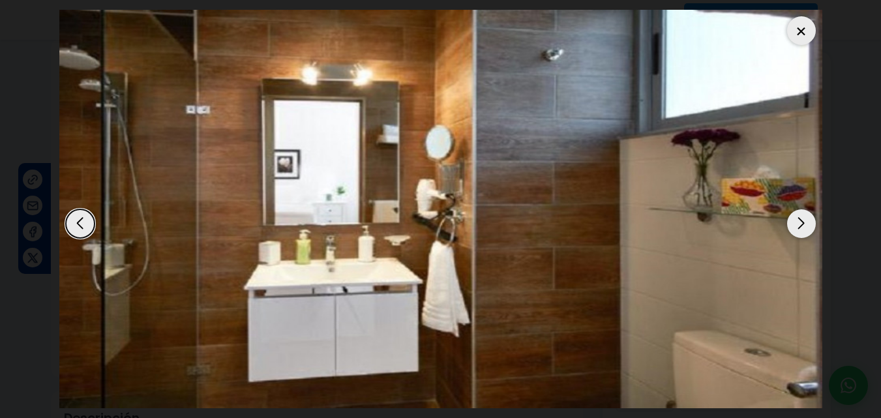
click at [808, 223] on div "Next slide" at bounding box center [801, 223] width 29 height 29
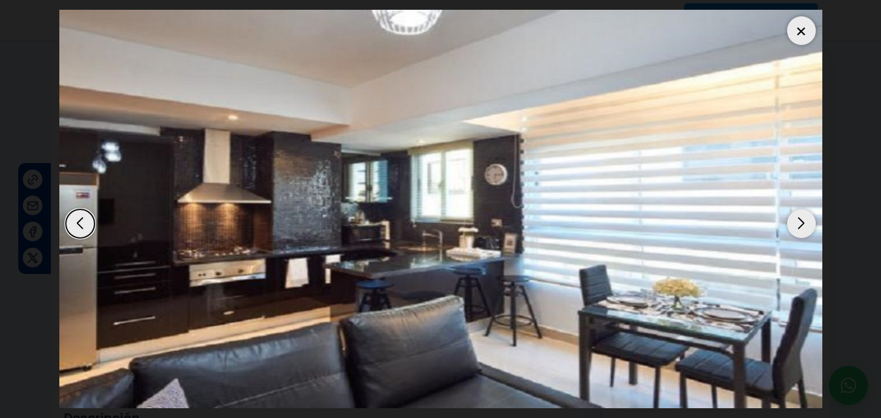
click at [808, 223] on div "Next slide" at bounding box center [801, 223] width 29 height 29
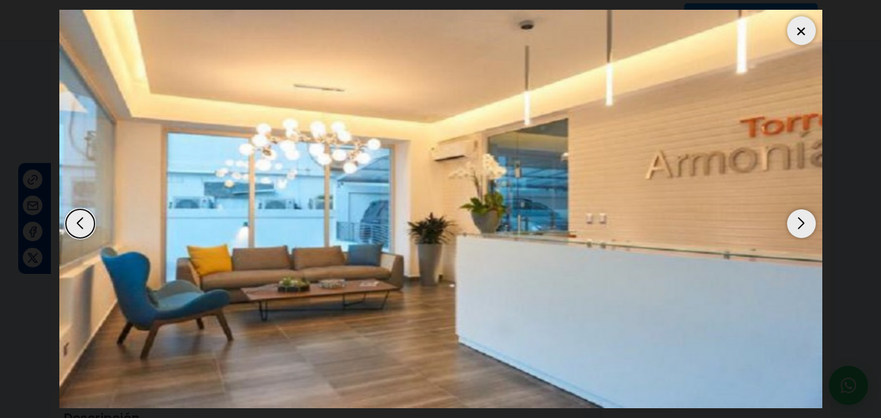
click at [808, 223] on div "Next slide" at bounding box center [801, 223] width 29 height 29
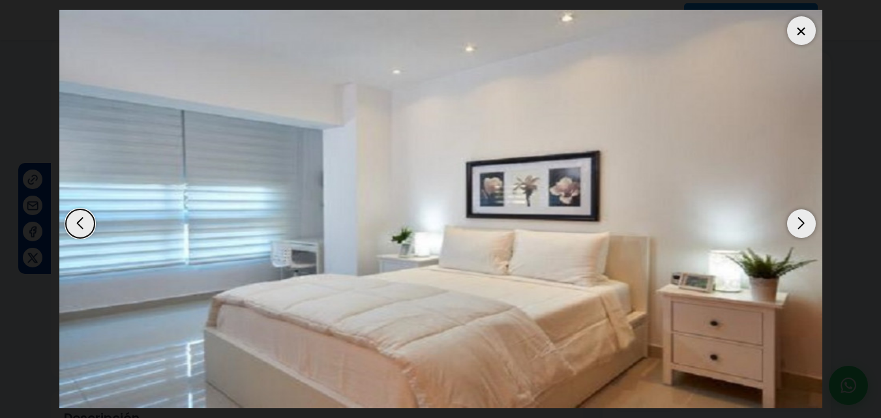
click at [808, 223] on div "Next slide" at bounding box center [801, 223] width 29 height 29
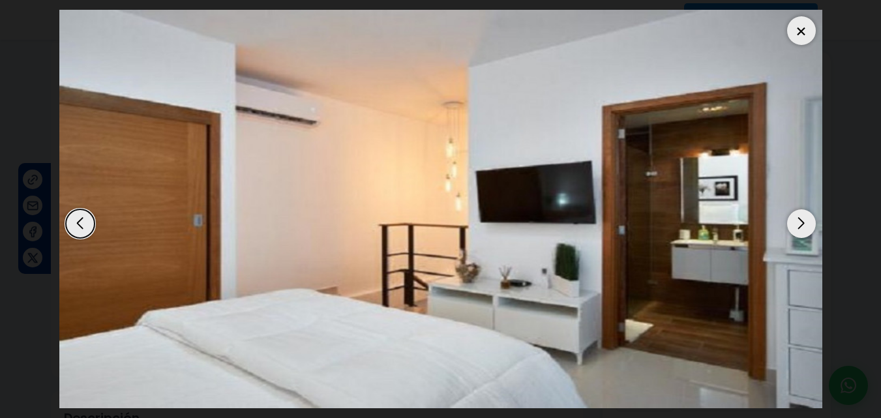
click at [808, 223] on div "Next slide" at bounding box center [801, 223] width 29 height 29
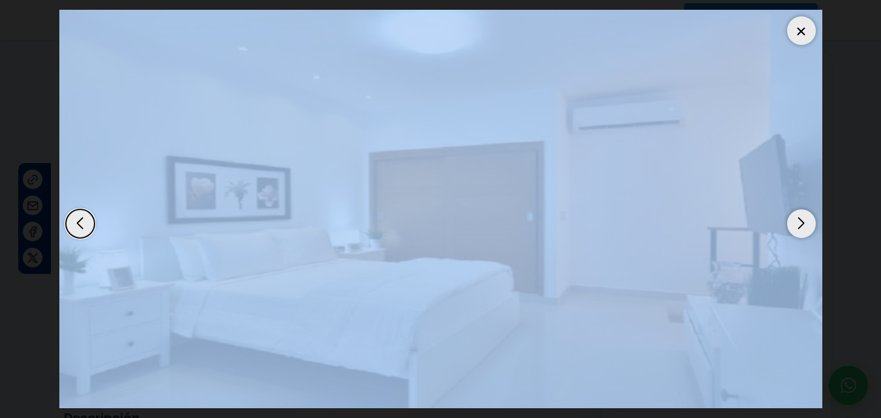
click at [808, 223] on div "Next slide" at bounding box center [801, 223] width 29 height 29
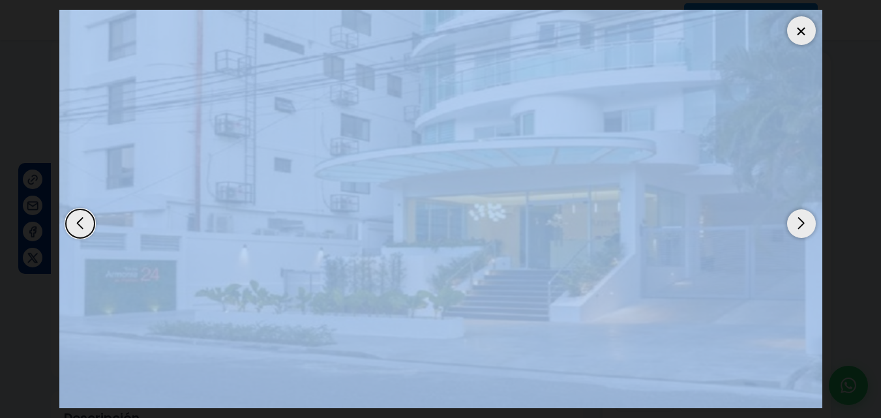
click at [800, 23] on div at bounding box center [801, 30] width 29 height 29
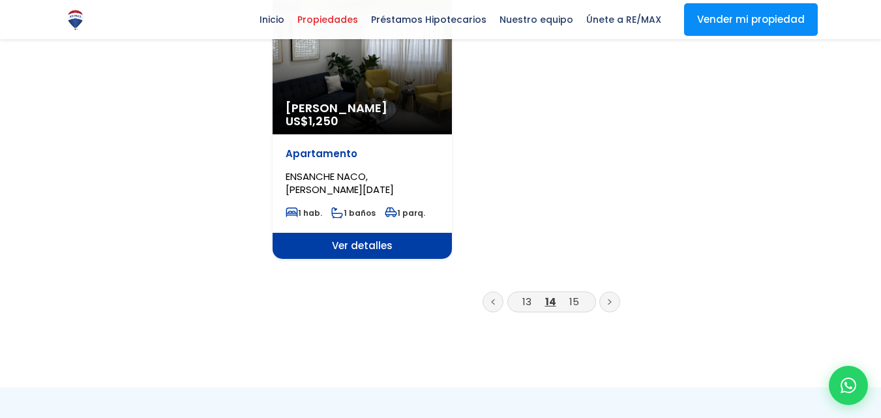
scroll to position [1715, 0]
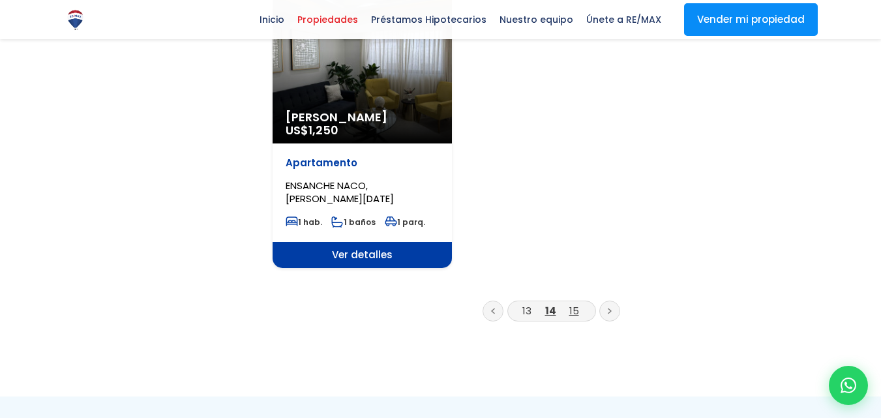
click at [574, 304] on link "15" at bounding box center [574, 311] width 10 height 14
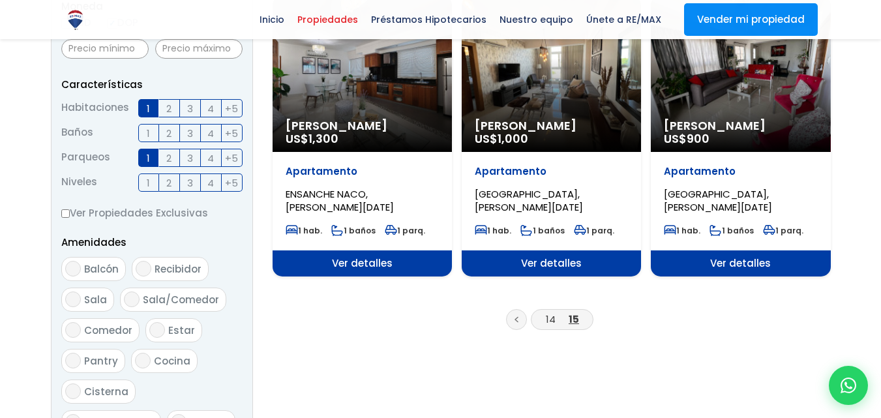
scroll to position [492, 0]
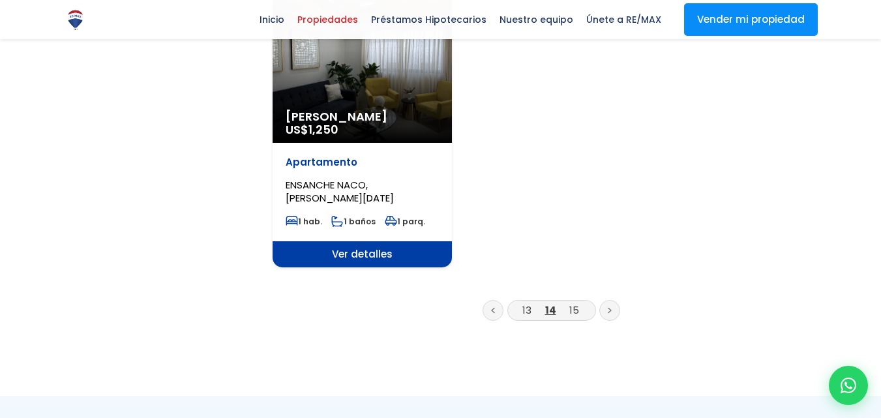
scroll to position [1715, 0]
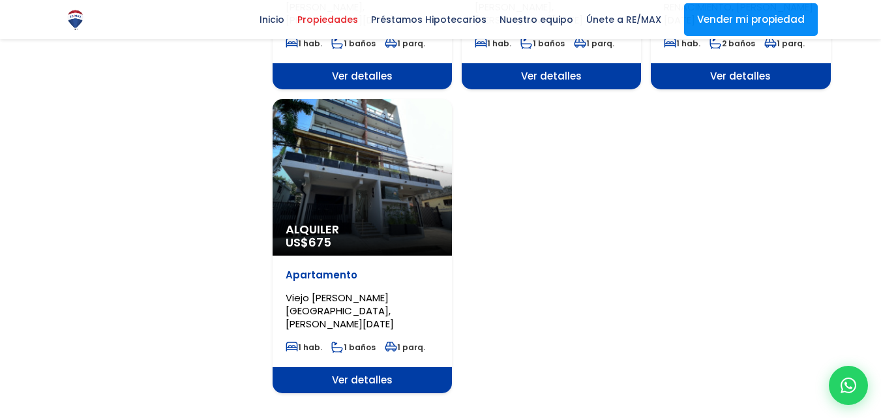
scroll to position [1589, 0]
